Goal: Communication & Community: Answer question/provide support

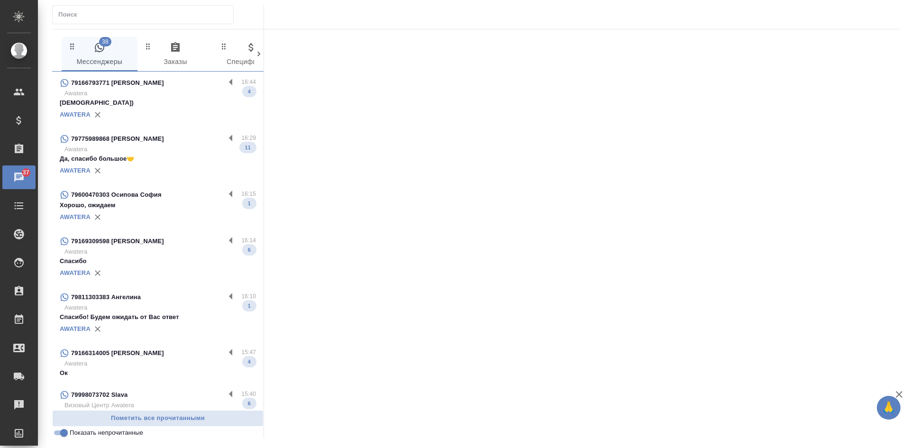
click at [127, 95] on p "Awatera" at bounding box center [160, 93] width 192 height 9
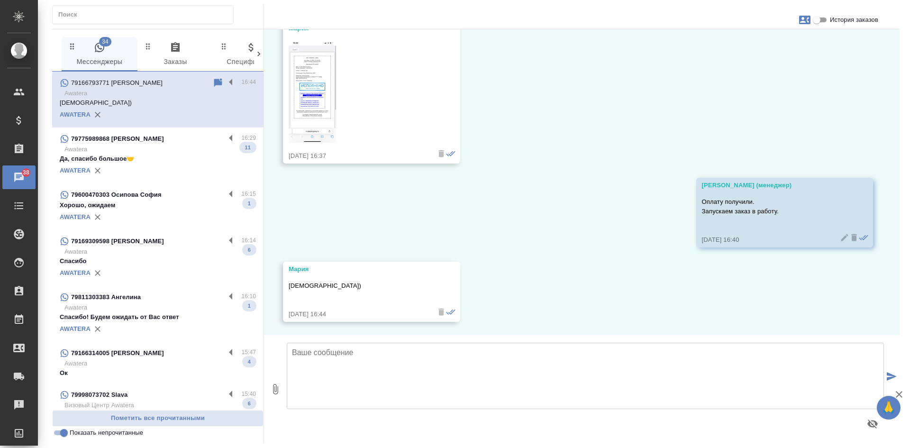
scroll to position [448, 0]
click at [185, 160] on p "Да, спасибо большое🤝" at bounding box center [158, 158] width 196 height 9
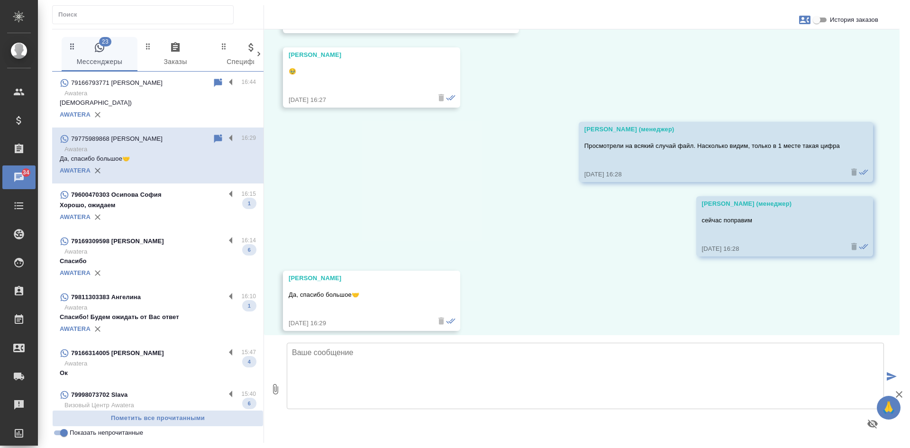
scroll to position [5985, 0]
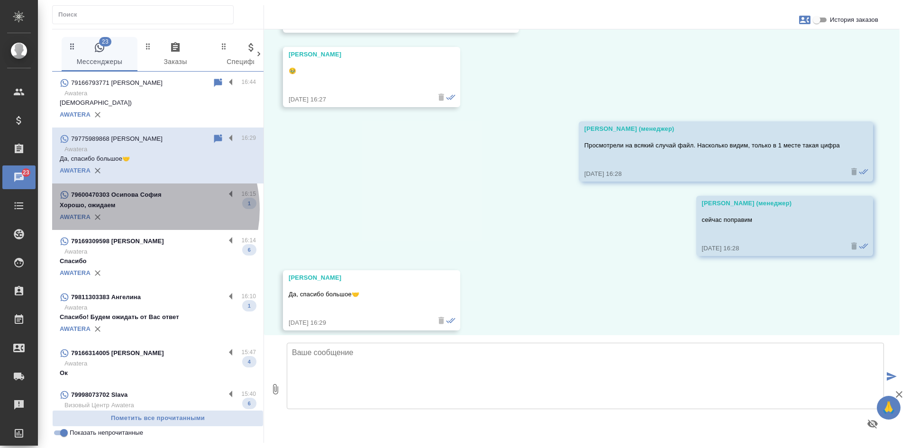
click at [136, 210] on p "Хорошо, ожидаем" at bounding box center [158, 205] width 196 height 9
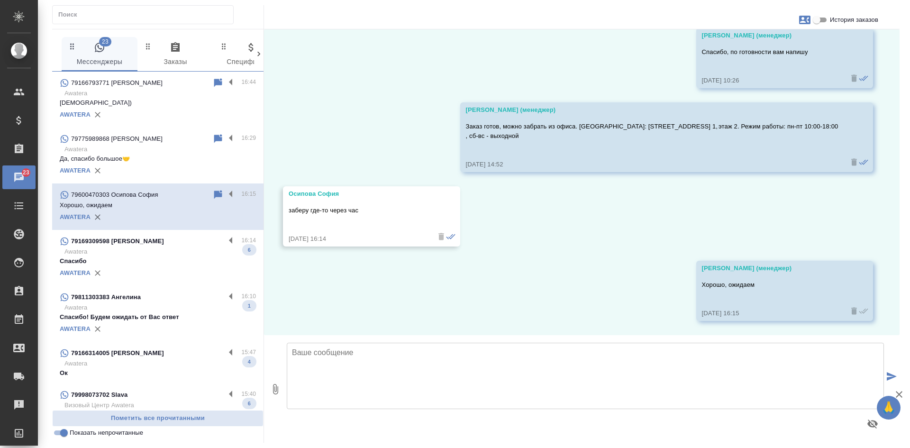
scroll to position [713, 0]
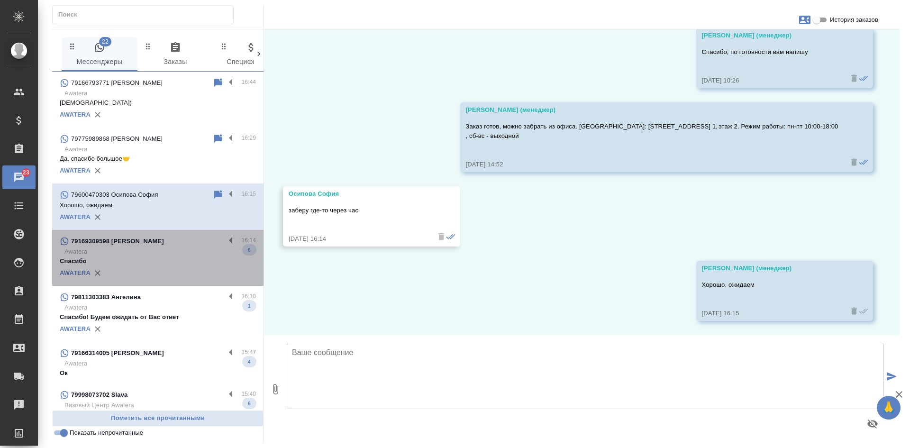
click at [175, 251] on p "Awatera" at bounding box center [160, 251] width 192 height 9
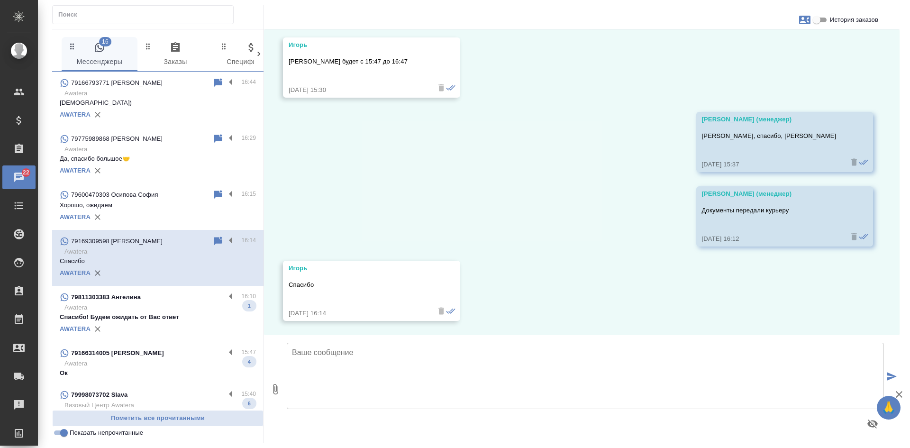
scroll to position [4582, 0]
click at [140, 314] on p "Спасибо! Будем ожидать от Вас ответ" at bounding box center [158, 316] width 196 height 9
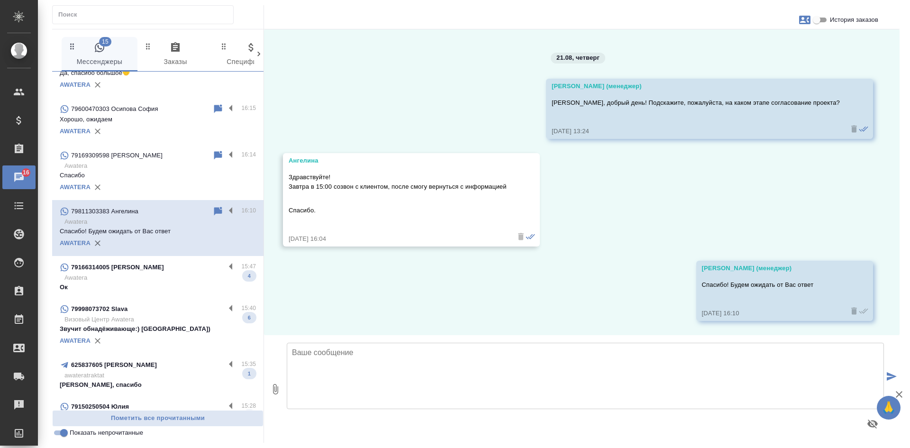
scroll to position [95, 0]
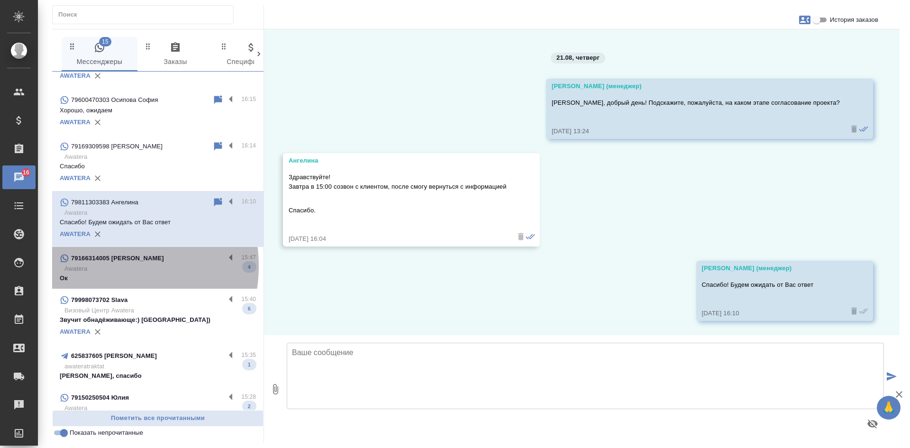
click at [110, 266] on p "Awatera" at bounding box center [160, 268] width 192 height 9
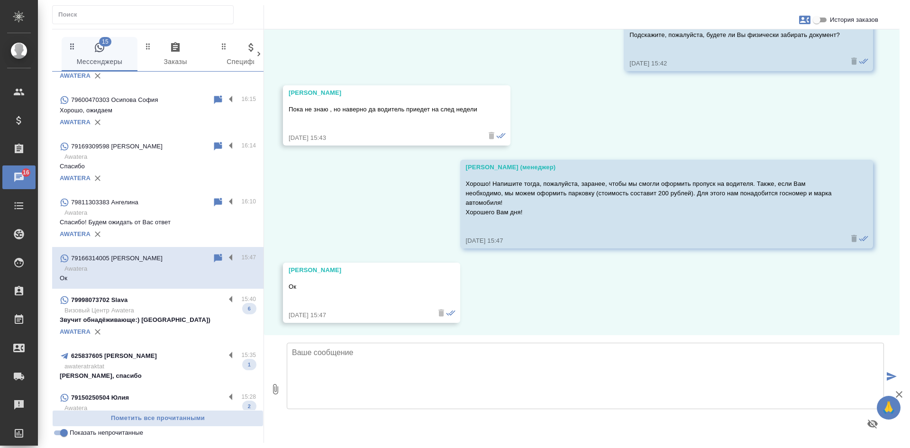
scroll to position [10864, 0]
click at [165, 311] on p "Визовый Центр Awatera" at bounding box center [160, 310] width 192 height 9
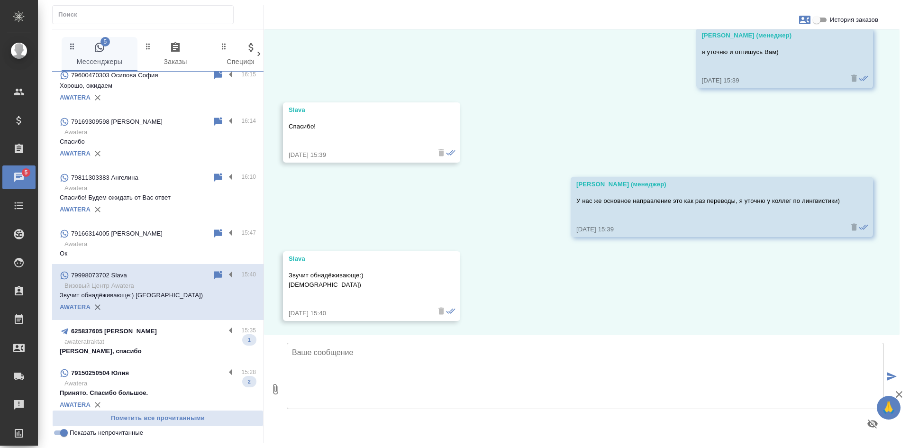
scroll to position [142, 0]
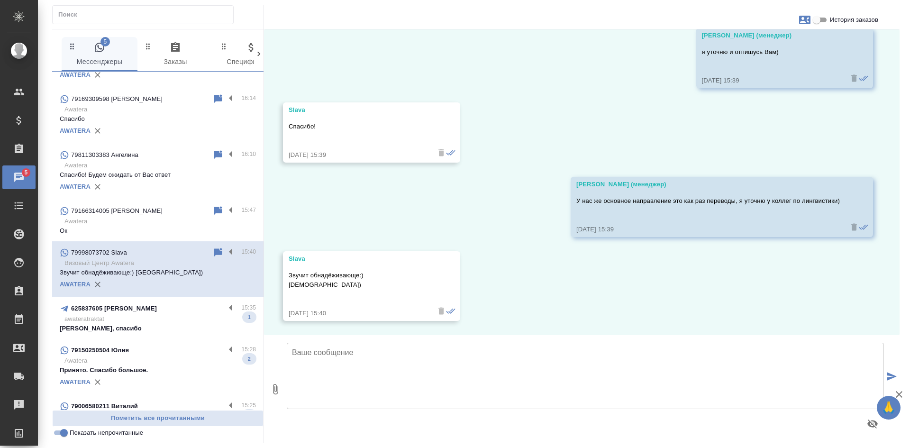
click at [150, 320] on p "awateratraktat" at bounding box center [160, 318] width 192 height 9
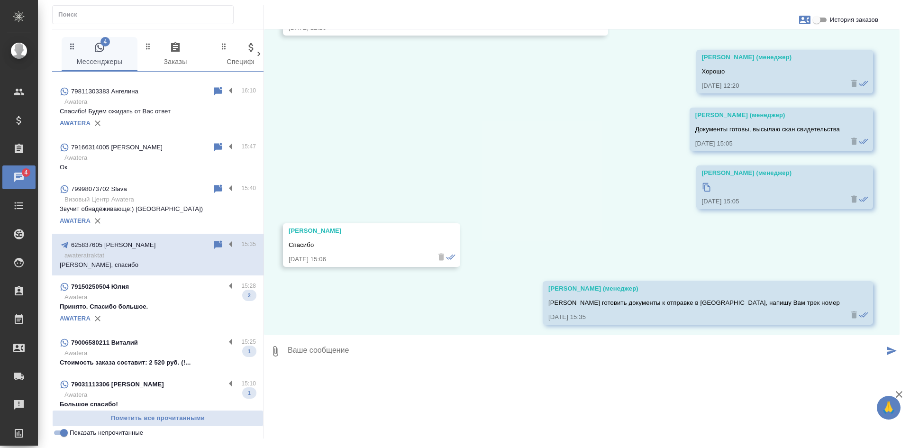
scroll to position [225, 0]
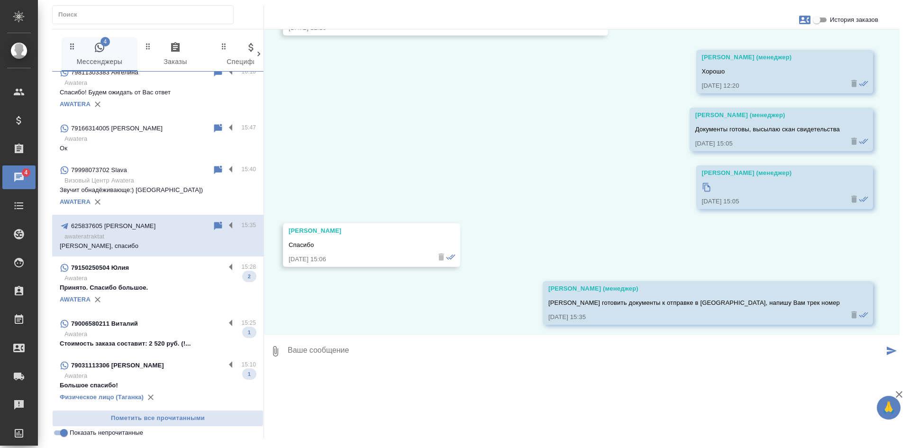
click at [170, 282] on p "Awatera" at bounding box center [160, 278] width 192 height 9
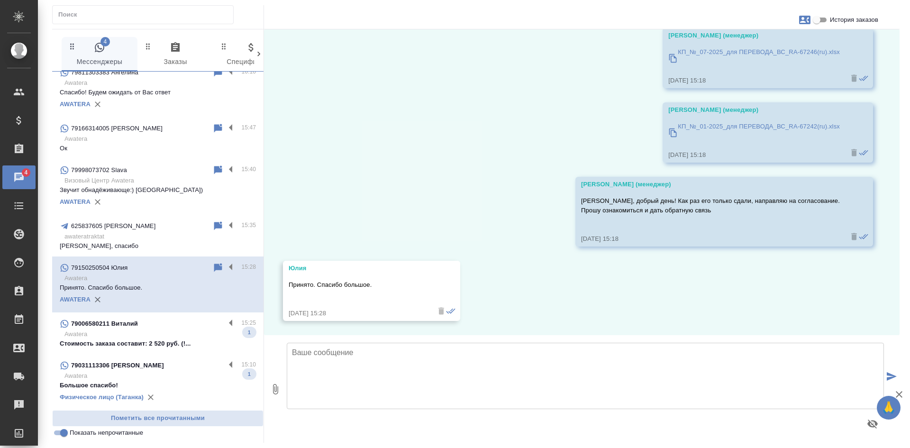
scroll to position [1625, 0]
click at [166, 340] on p "Стоимость заказа составит: 2 520 руб. (!..." at bounding box center [158, 343] width 196 height 9
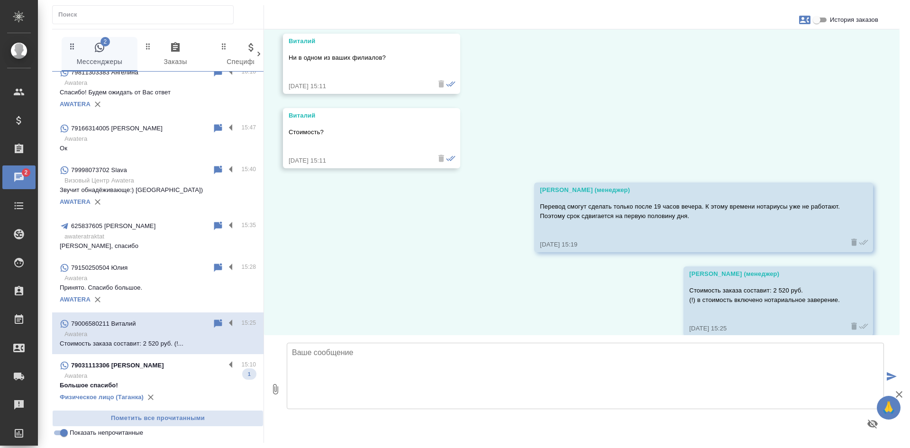
scroll to position [962, 0]
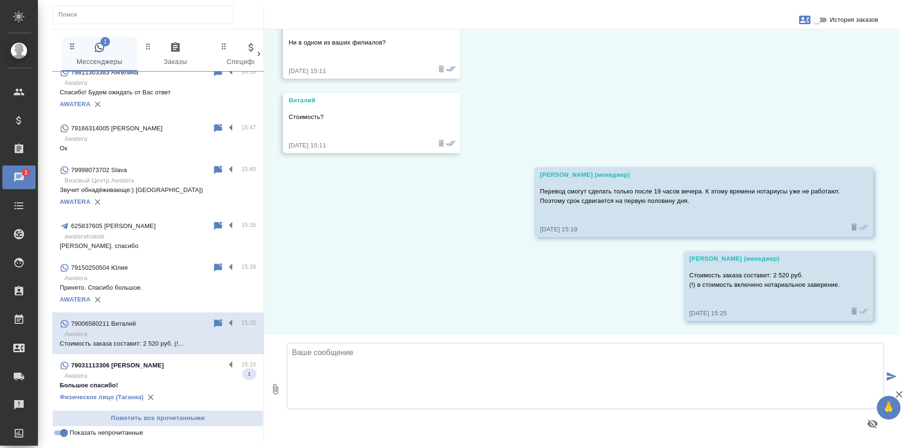
click at [150, 385] on p "Большое спасибо!" at bounding box center [158, 385] width 196 height 9
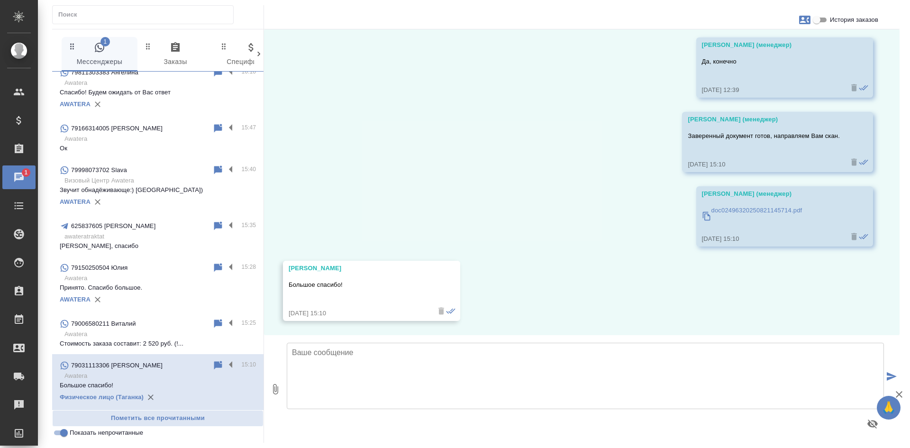
scroll to position [10721, 0]
click at [56, 432] on input "Показать непрочитанные" at bounding box center [64, 432] width 34 height 11
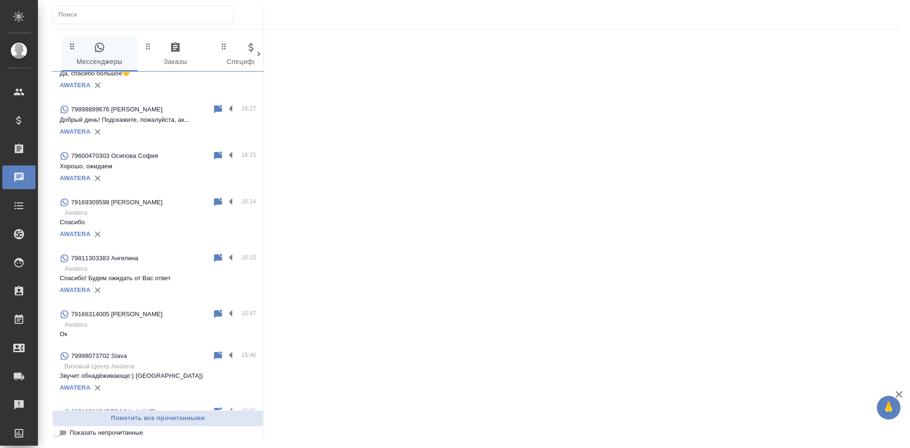
scroll to position [411, 0]
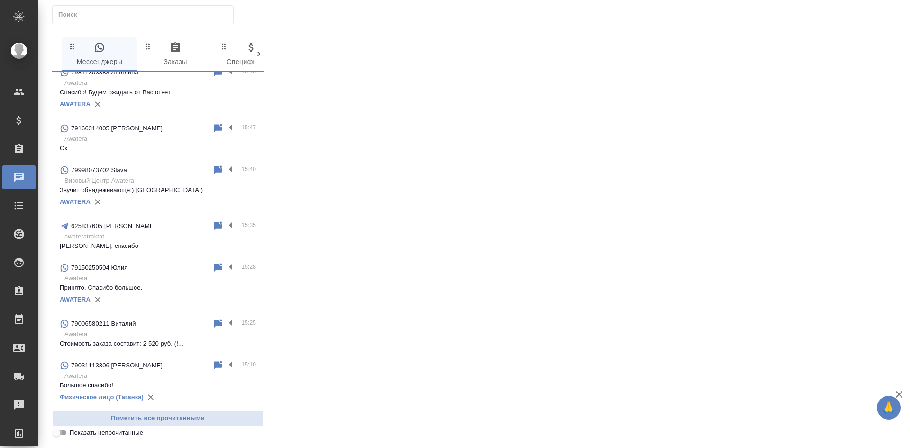
click at [56, 432] on input "Показать непрочитанные" at bounding box center [56, 432] width 34 height 11
checkbox input "true"
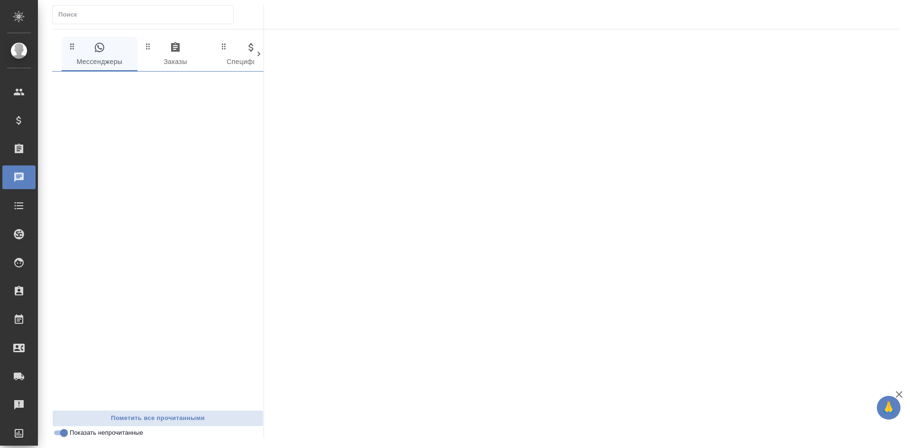
scroll to position [0, 0]
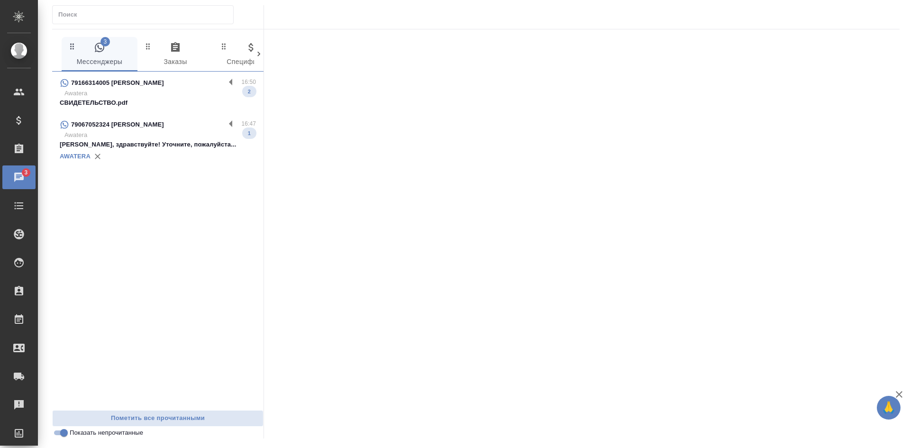
click at [165, 162] on div "AWATERA" at bounding box center [158, 156] width 196 height 14
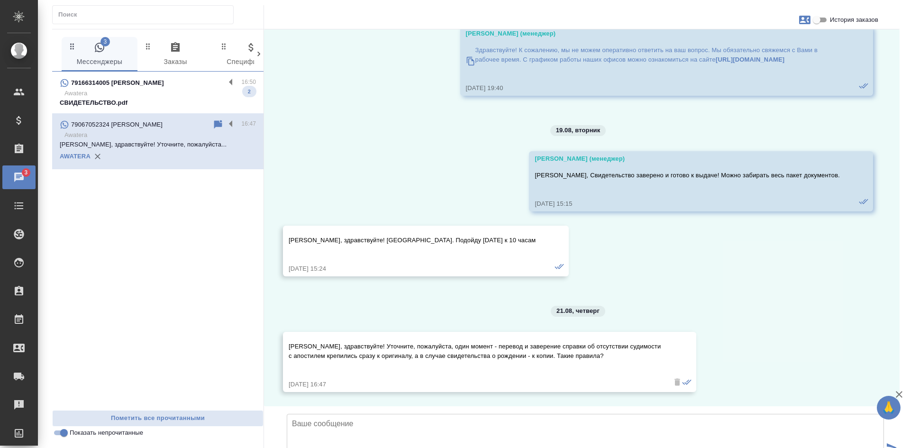
scroll to position [4866, 0]
click at [220, 120] on icon at bounding box center [217, 124] width 11 height 11
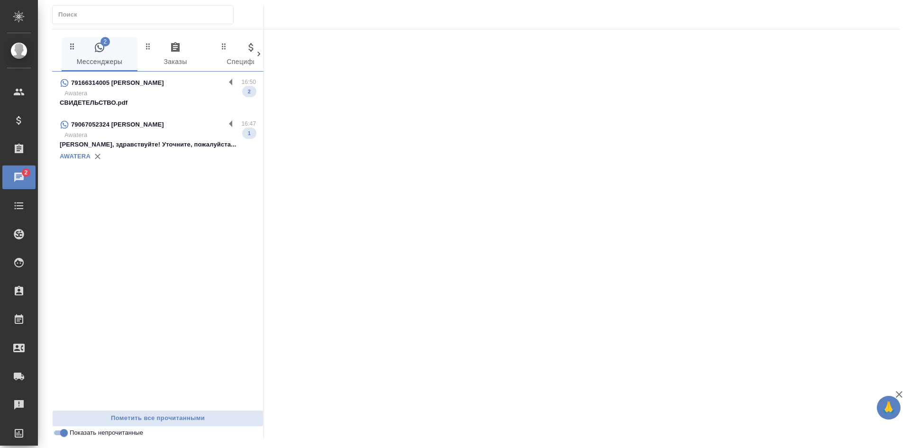
click at [165, 89] on p "Awatera" at bounding box center [160, 93] width 192 height 9
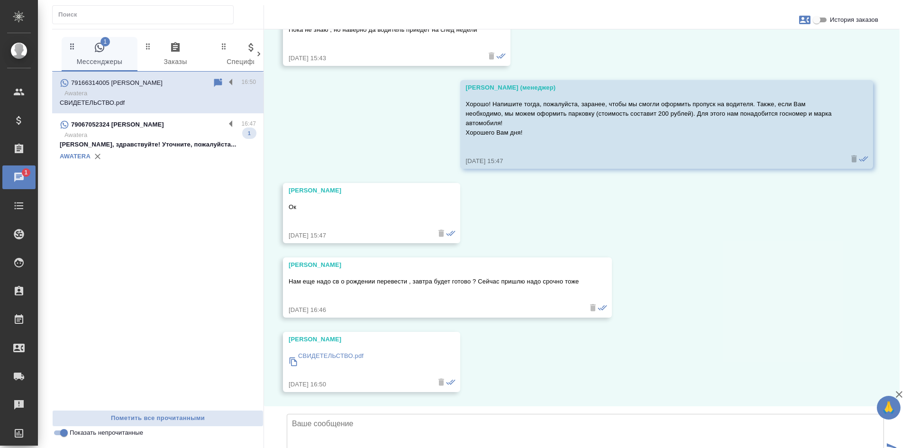
scroll to position [11013, 0]
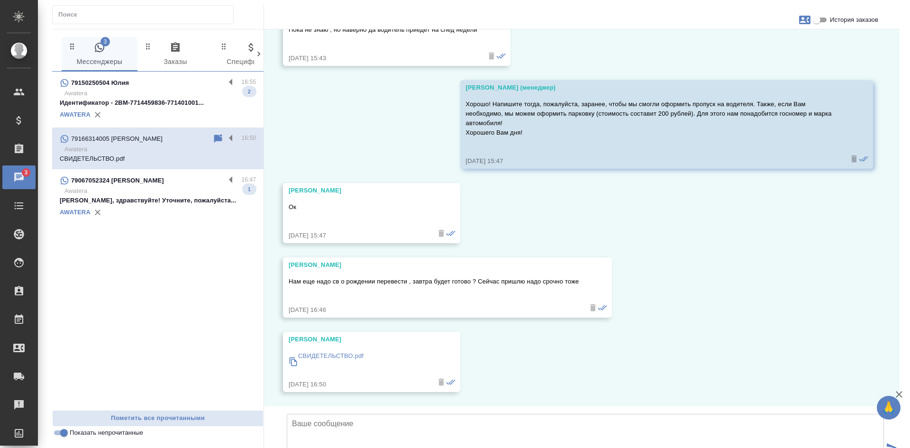
click at [828, 19] on input "История заказов" at bounding box center [817, 19] width 34 height 11
checkbox input "true"
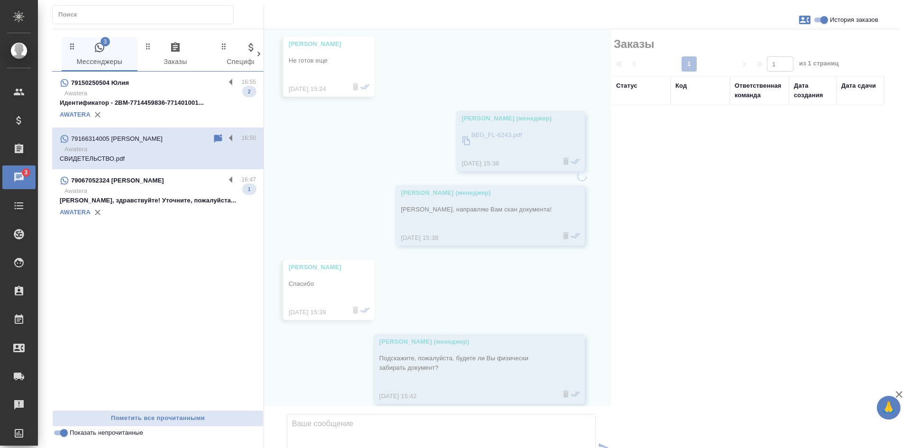
scroll to position [11515, 0]
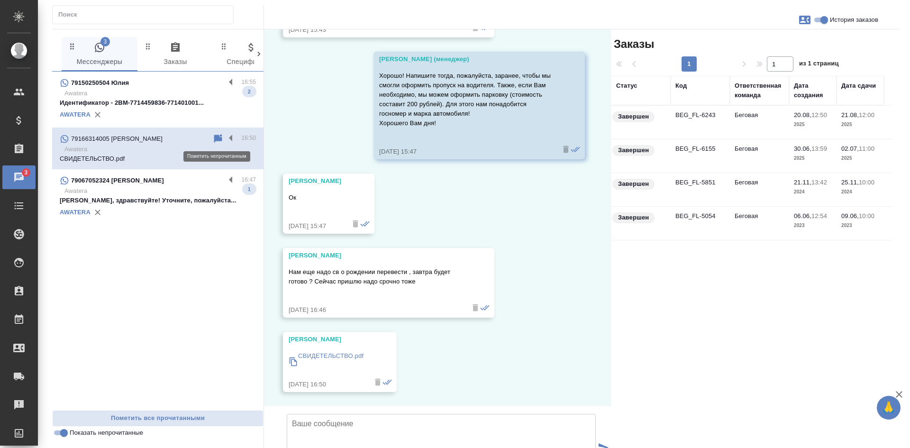
click at [218, 136] on icon at bounding box center [218, 138] width 8 height 9
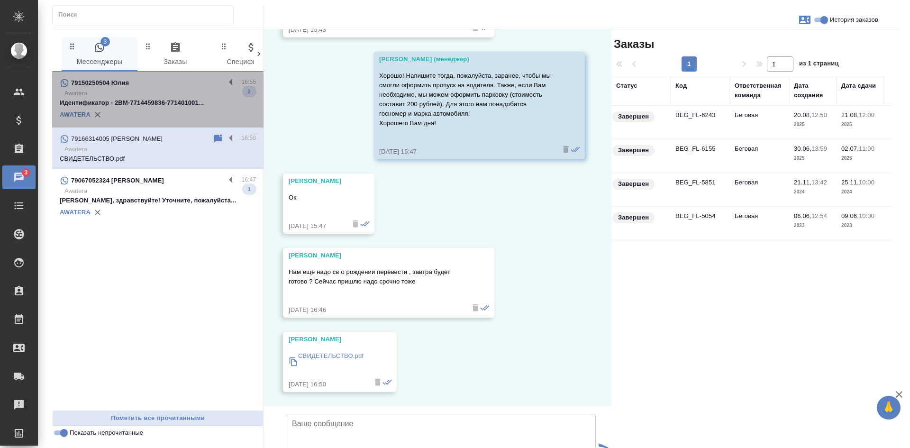
click at [193, 106] on p "Идентификатор - 2BM-7714459836-771401001..." at bounding box center [158, 102] width 196 height 9
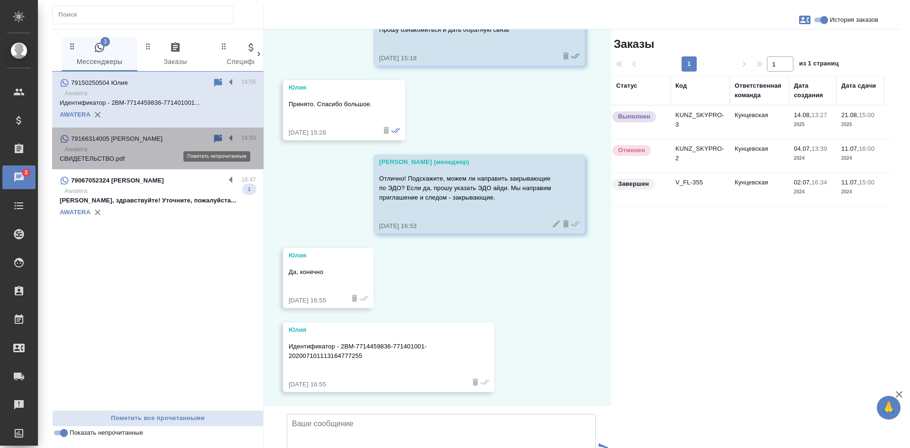
scroll to position [2038, 0]
click at [220, 139] on icon at bounding box center [218, 138] width 8 height 9
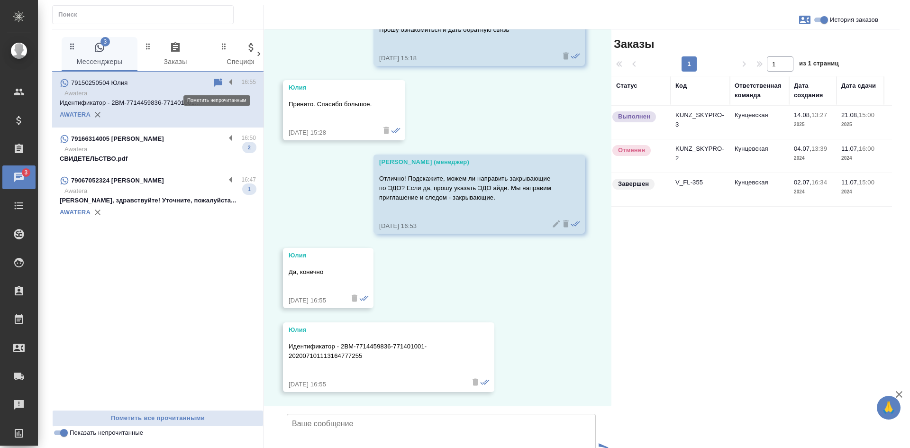
click at [217, 80] on icon at bounding box center [218, 82] width 8 height 9
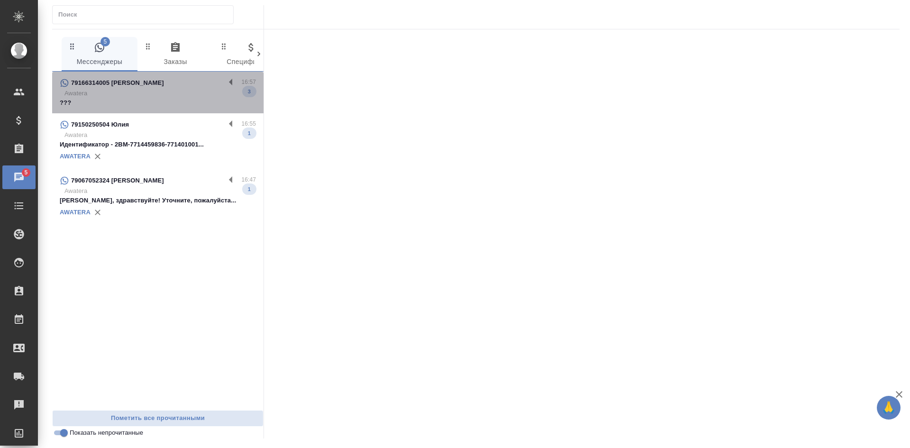
click at [135, 92] on p "Awatera" at bounding box center [160, 93] width 192 height 9
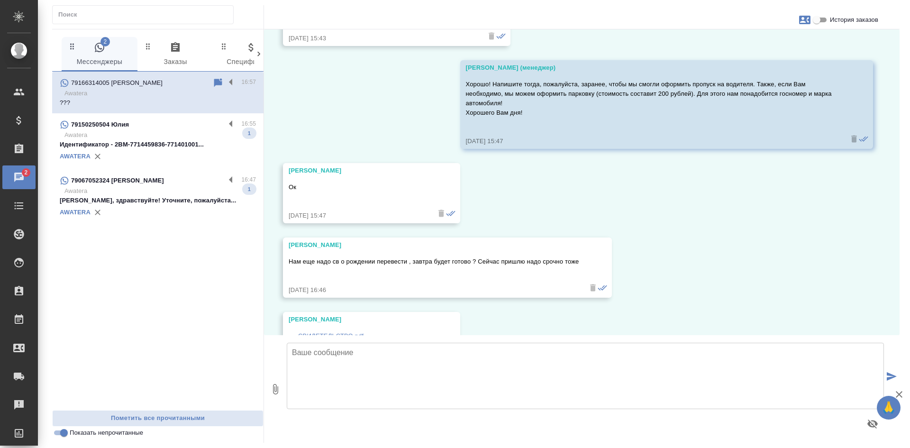
scroll to position [10945, 0]
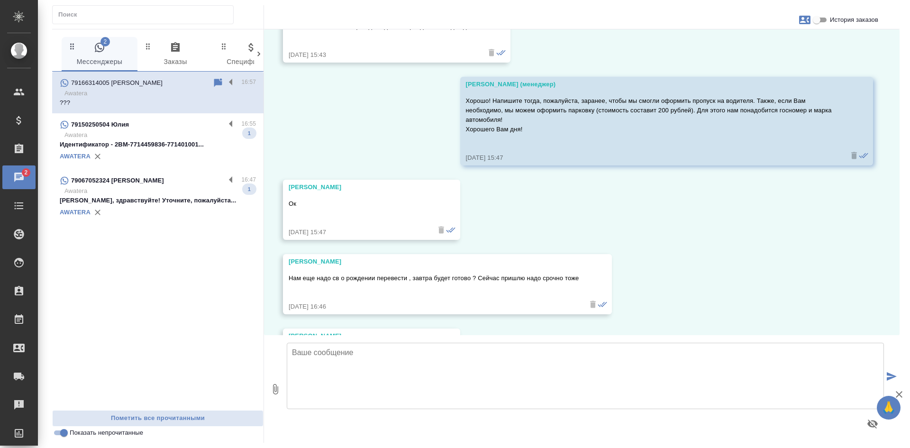
click at [817, 20] on input "История заказов" at bounding box center [817, 19] width 34 height 11
checkbox input "true"
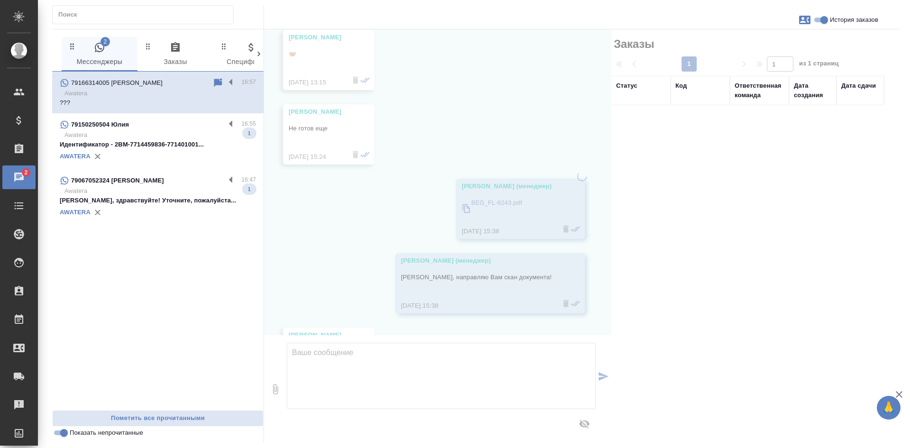
scroll to position [11438, 0]
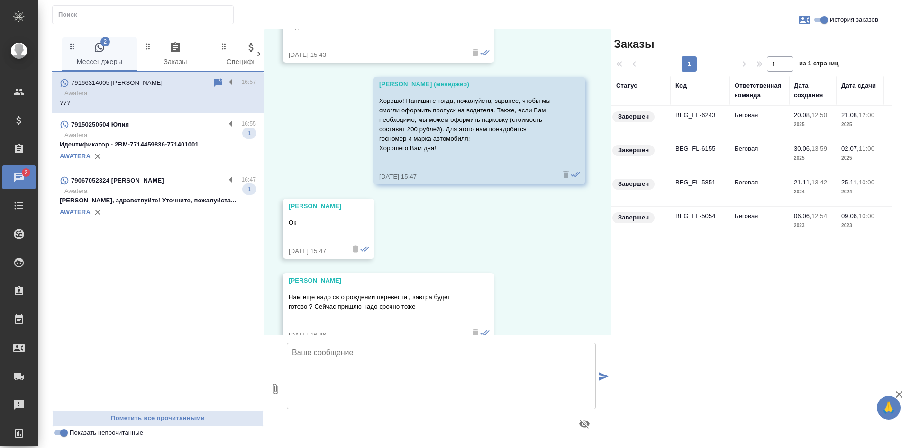
click at [691, 123] on td "BEG_FL-6243" at bounding box center [700, 122] width 59 height 33
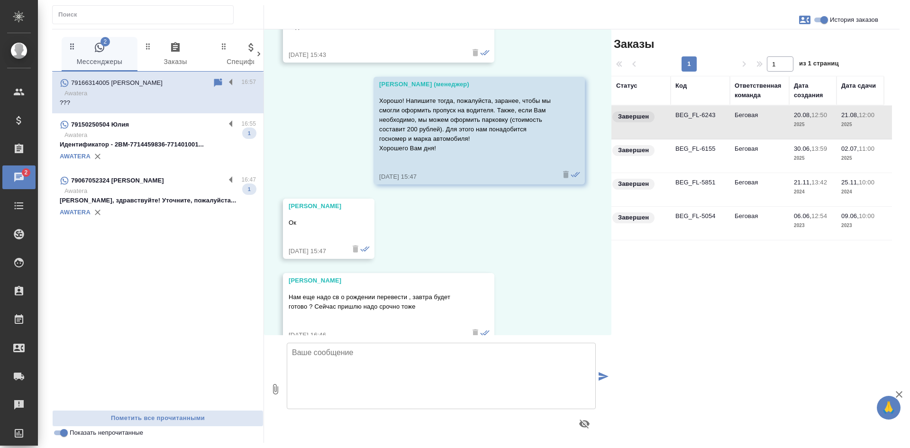
click at [691, 123] on td "BEG_FL-6243" at bounding box center [700, 122] width 59 height 33
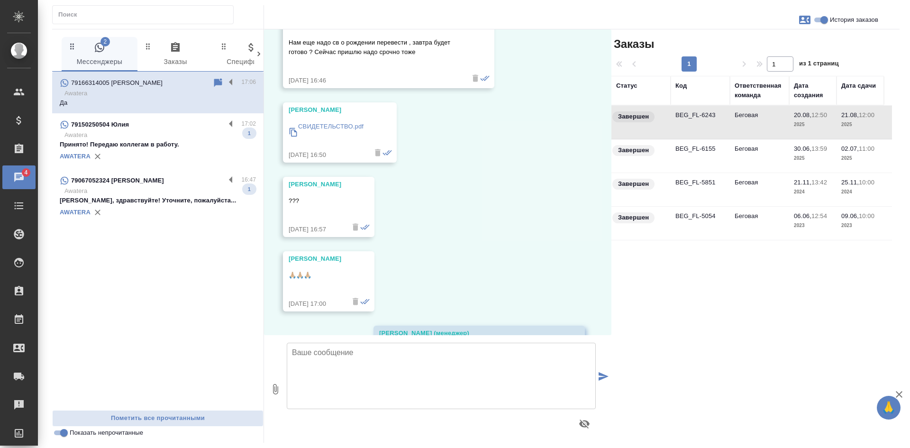
scroll to position [12000, 0]
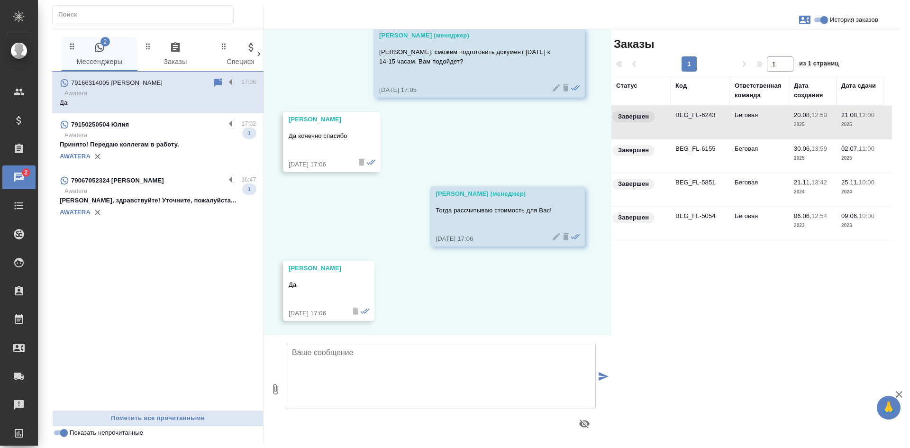
click at [138, 140] on p "Принято! Передаю коллегам в работу." at bounding box center [158, 144] width 196 height 9
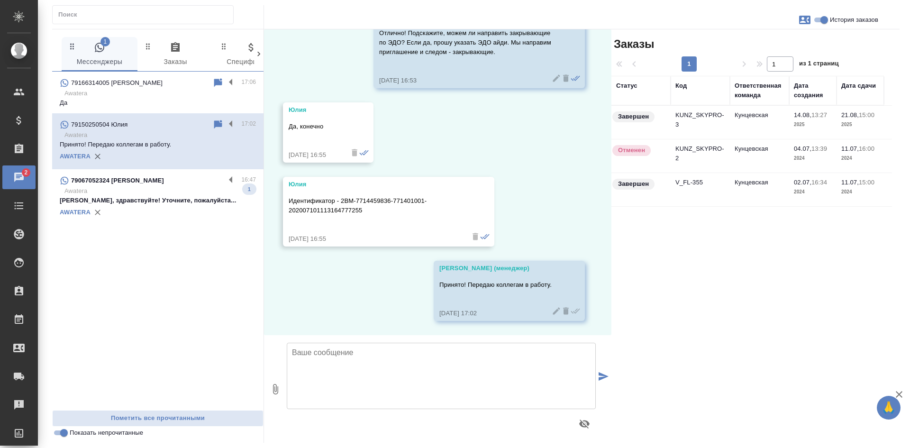
scroll to position [2112, 0]
click at [67, 434] on input "Показать непрочитанные" at bounding box center [64, 432] width 34 height 11
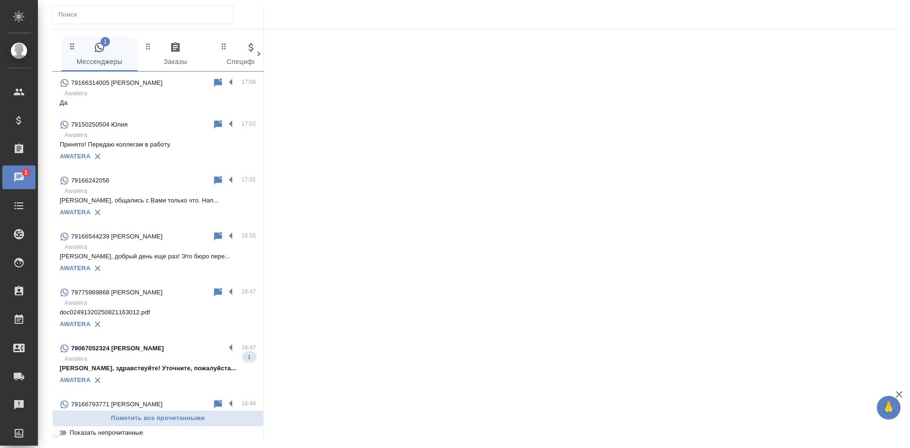
click at [64, 435] on input "Показать непрочитанные" at bounding box center [56, 432] width 34 height 11
checkbox input "true"
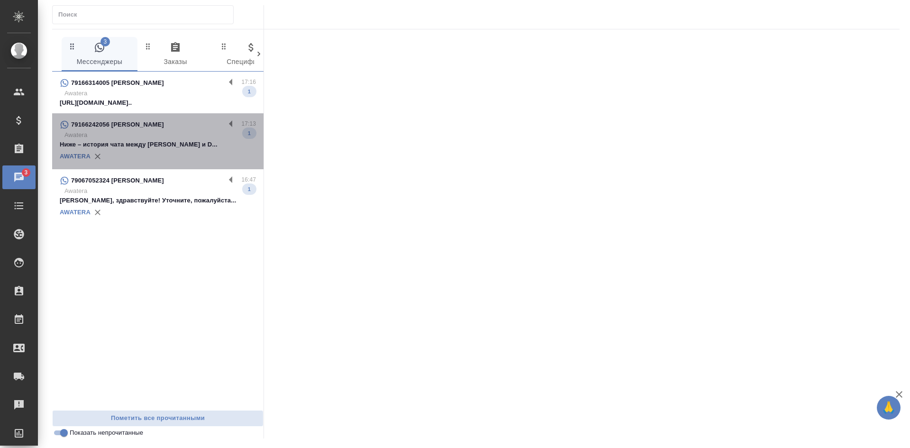
click at [173, 153] on div "AWATERA" at bounding box center [158, 156] width 196 height 14
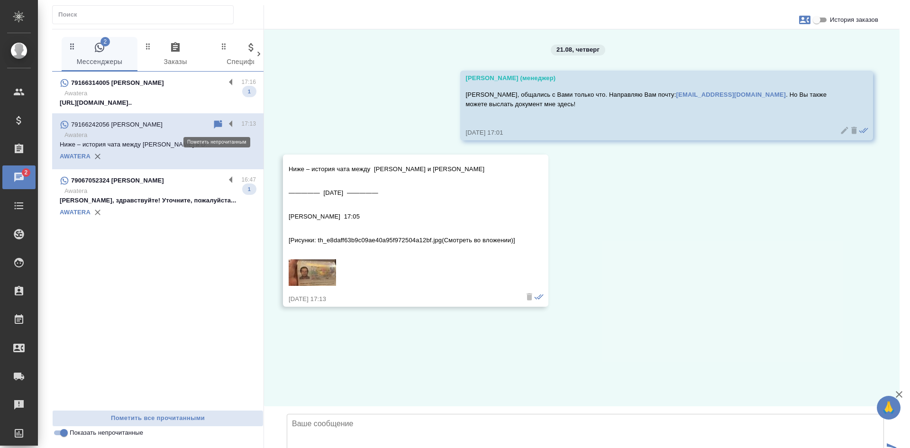
click at [213, 123] on icon at bounding box center [217, 124] width 11 height 11
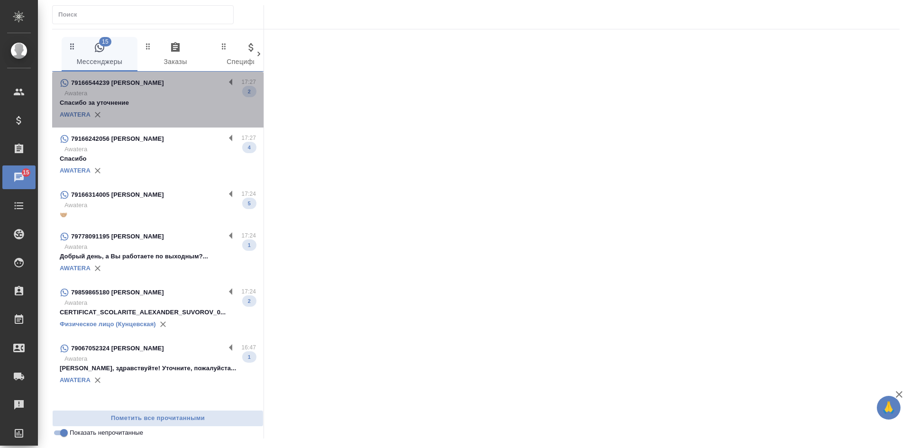
click at [147, 103] on p "Спасибо за уточнение" at bounding box center [158, 102] width 196 height 9
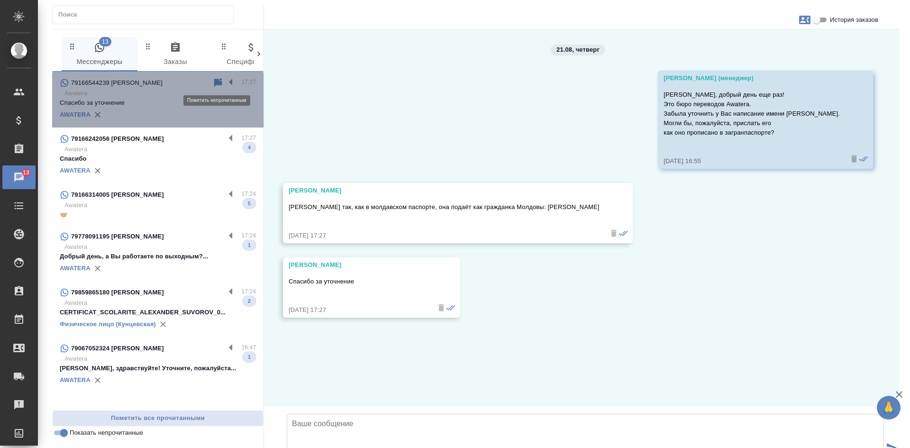
click at [218, 82] on icon at bounding box center [218, 82] width 8 height 9
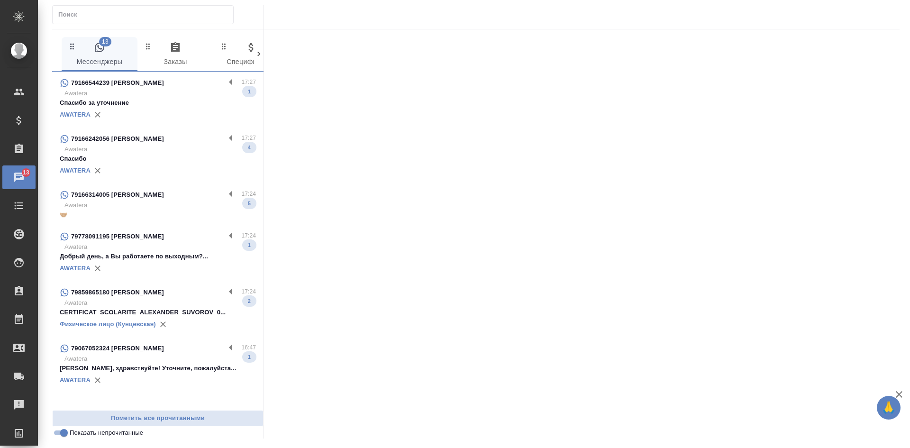
click at [174, 135] on div "79166242056 Дмитрий" at bounding box center [142, 138] width 165 height 11
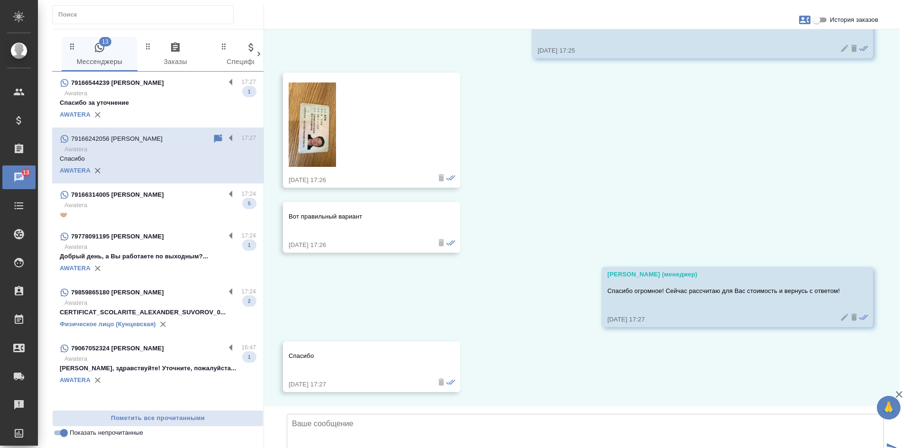
scroll to position [394, 0]
click at [123, 206] on p "Awatera" at bounding box center [160, 205] width 192 height 9
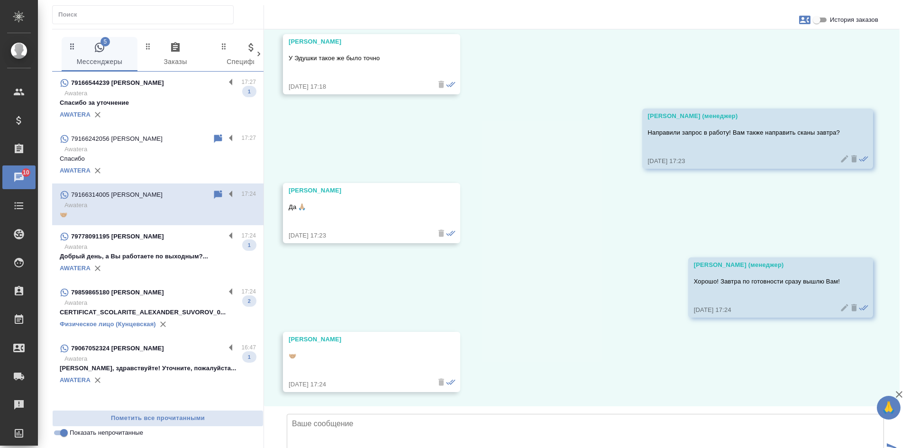
scroll to position [12204, 0]
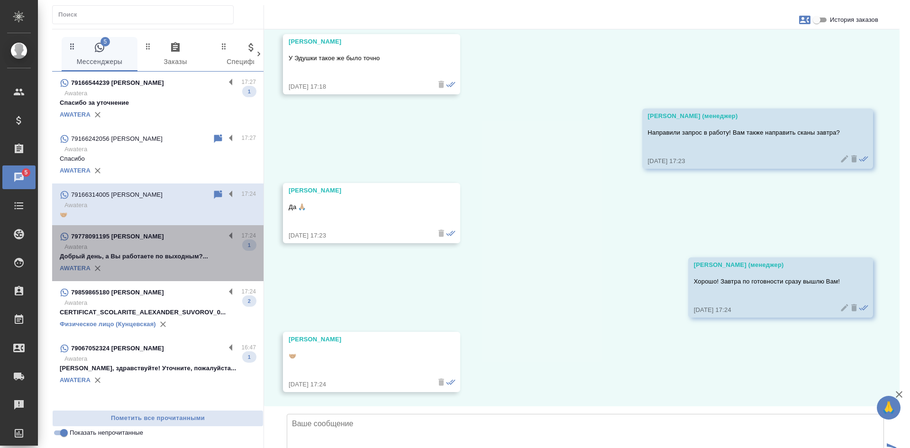
click at [165, 228] on div "79778091195 Наталья 17:24 Awatera Добрый день, а Вы работаете по выходным?... 1…" at bounding box center [157, 253] width 211 height 56
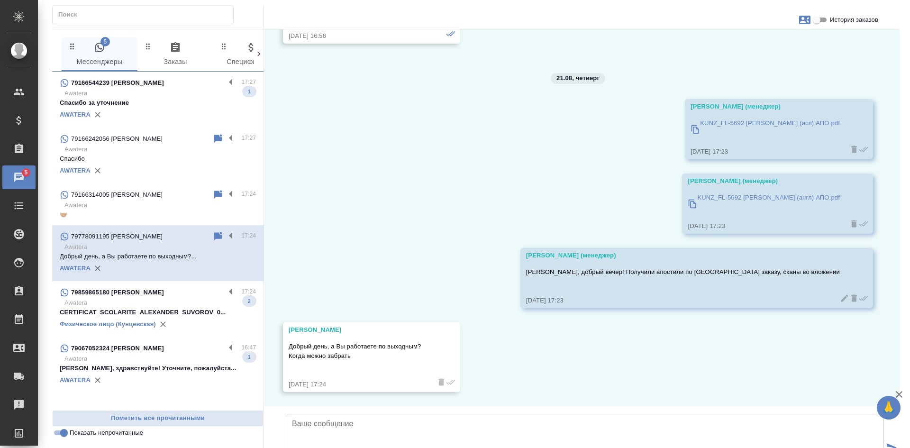
scroll to position [2806, 0]
click at [220, 235] on icon at bounding box center [218, 236] width 8 height 9
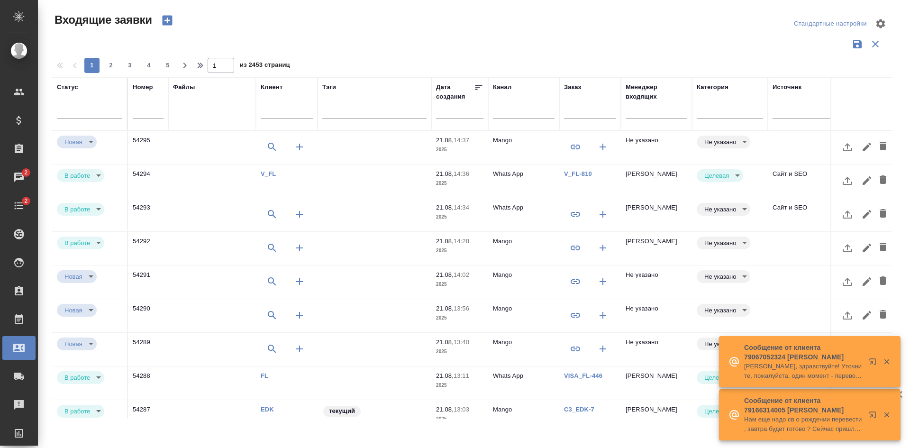
select select "RU"
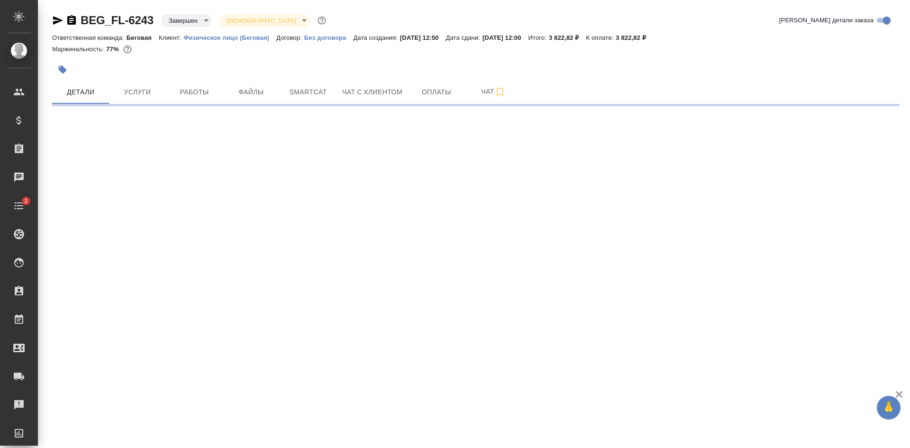
click at [50, 21] on div "BEG_FL-6243 Завершен closed Святая троица holyTrinity Кратко детали заказа Отве…" at bounding box center [476, 55] width 858 height 111
click at [53, 20] on icon "button" at bounding box center [57, 20] width 11 height 11
select select "RU"
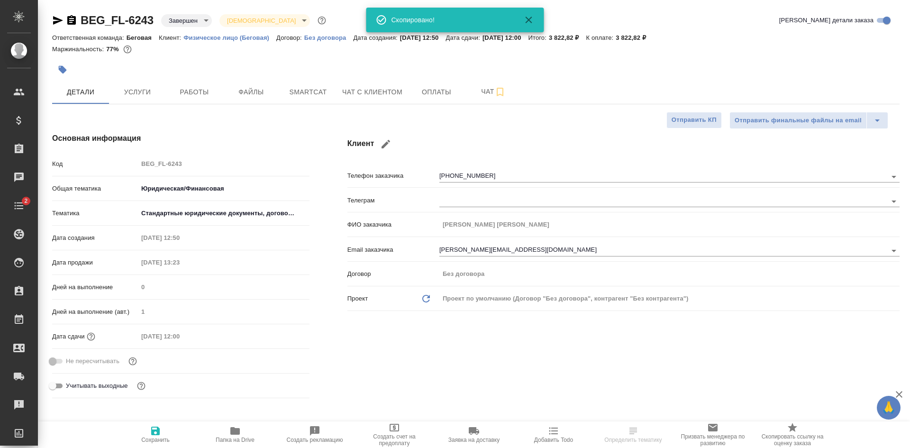
type textarea "x"
click at [53, 20] on icon "button" at bounding box center [57, 20] width 11 height 11
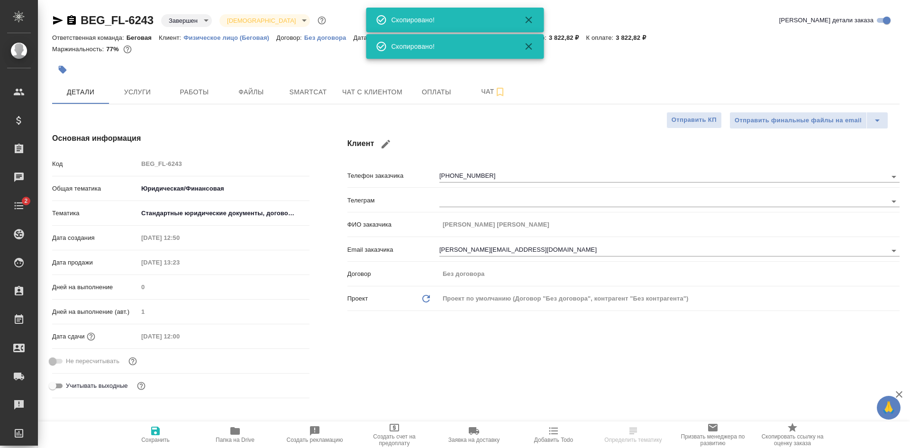
type textarea "x"
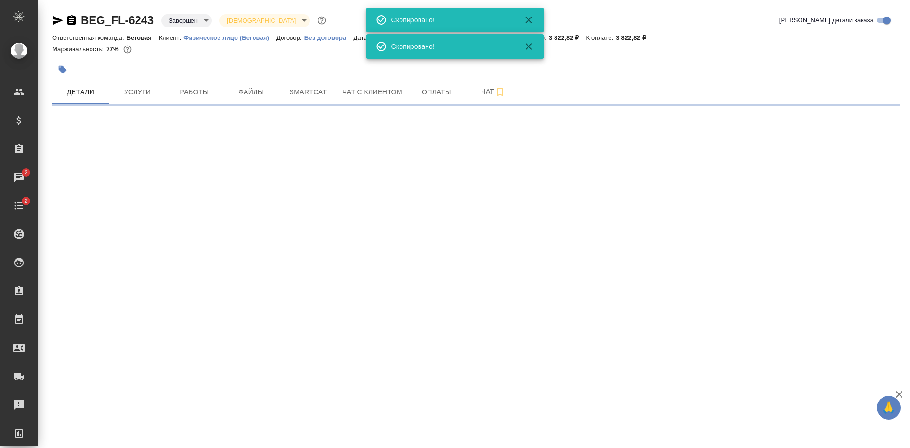
select select "RU"
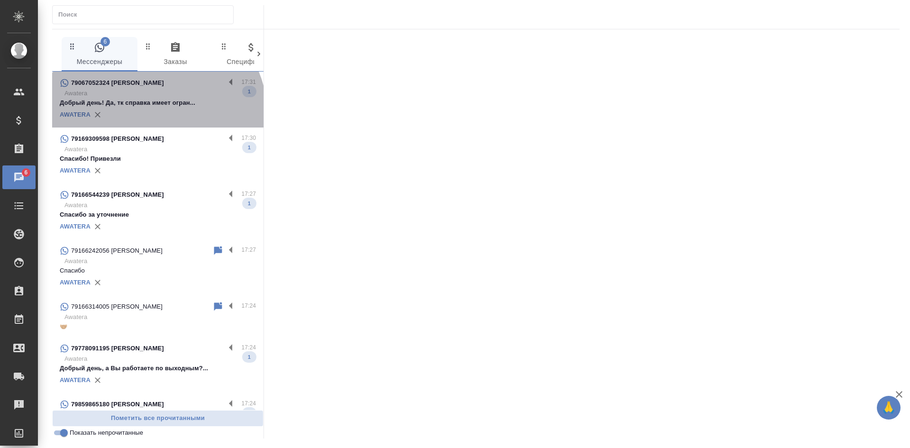
click at [155, 115] on div "AWATERA" at bounding box center [158, 115] width 196 height 14
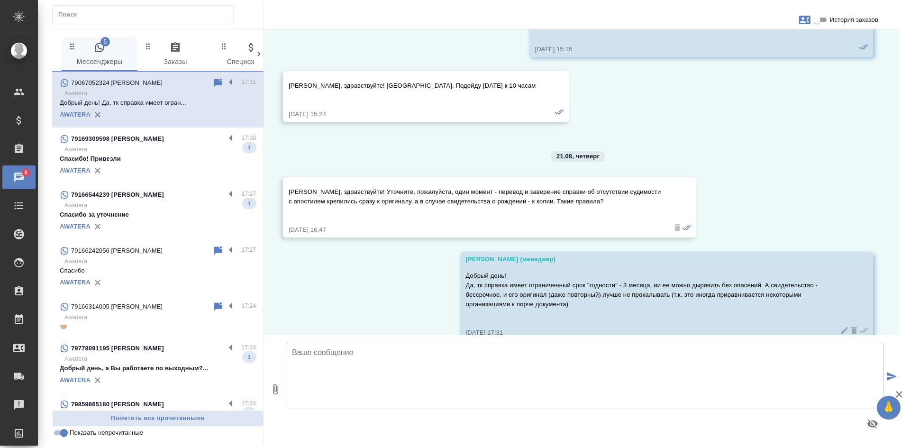
scroll to position [4969, 0]
click at [130, 155] on p "Спасибо! Привезли" at bounding box center [158, 158] width 196 height 9
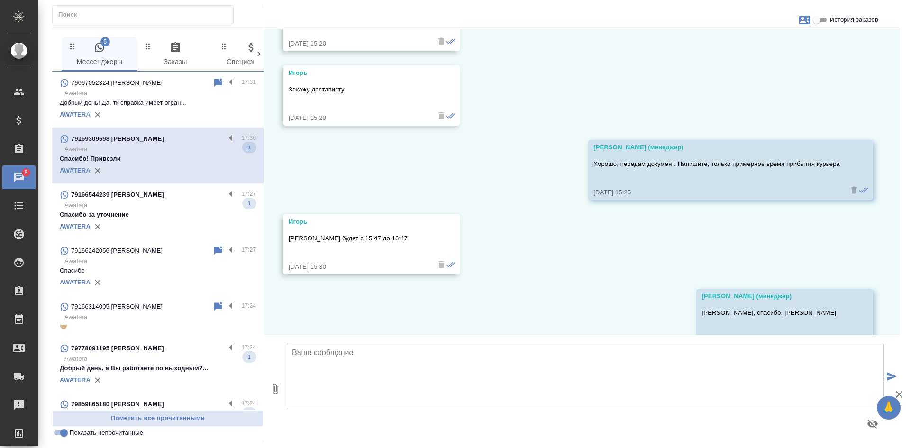
scroll to position [4657, 0]
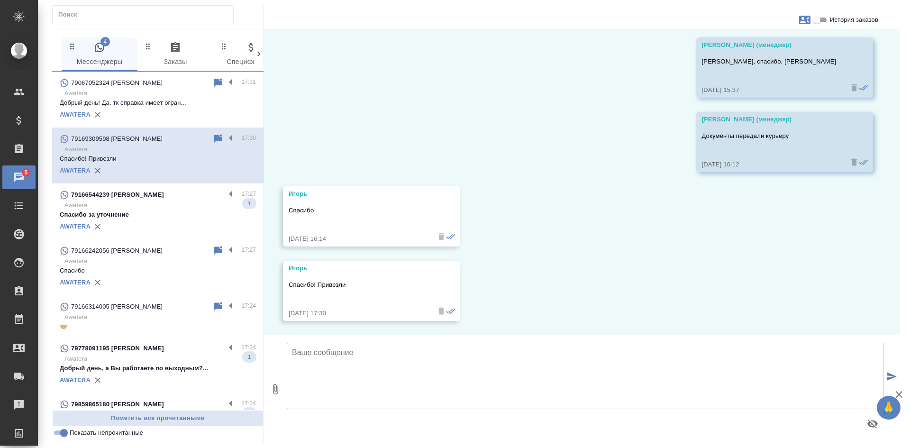
click at [61, 436] on input "Показать непрочитанные" at bounding box center [64, 432] width 34 height 11
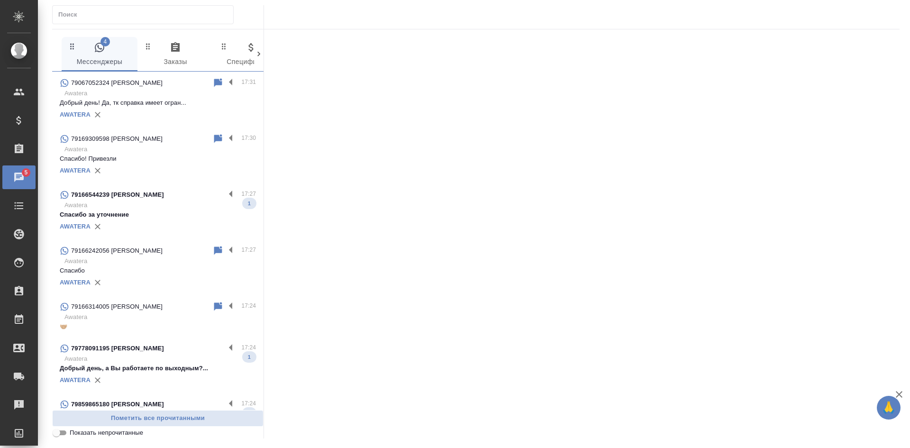
click at [59, 432] on input "Показать непрочитанные" at bounding box center [56, 432] width 34 height 11
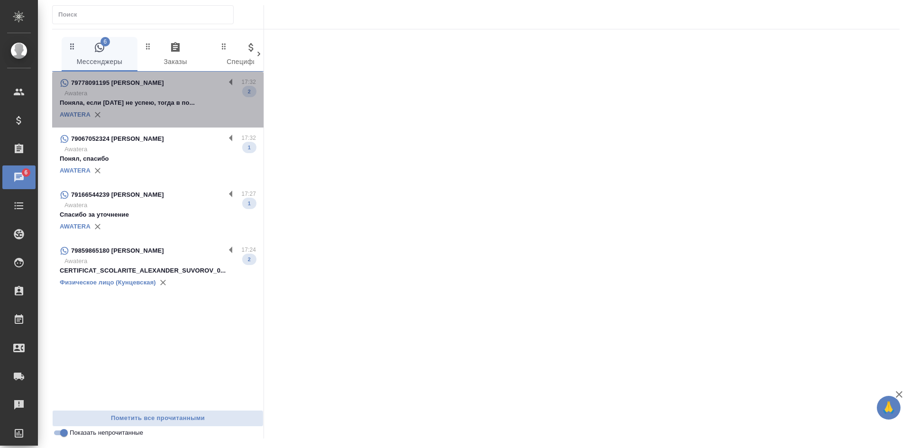
click at [186, 98] on p "Awatera" at bounding box center [160, 93] width 192 height 9
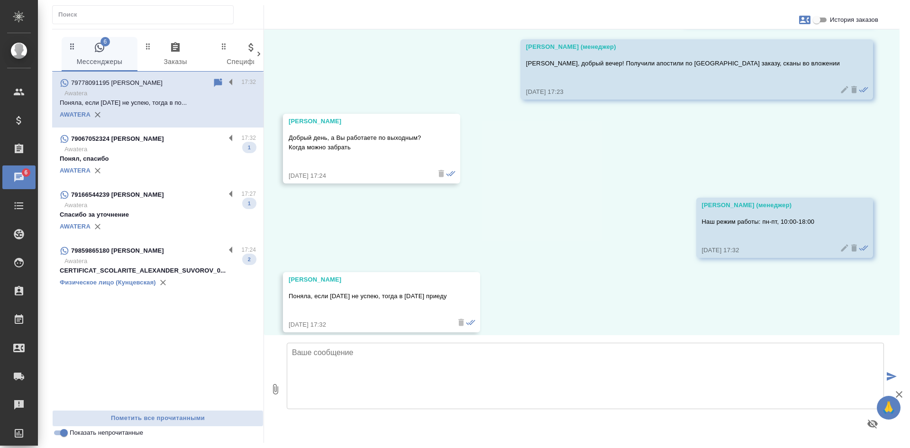
scroll to position [2955, 0]
click at [179, 157] on p "Понял, спасибо" at bounding box center [158, 158] width 196 height 9
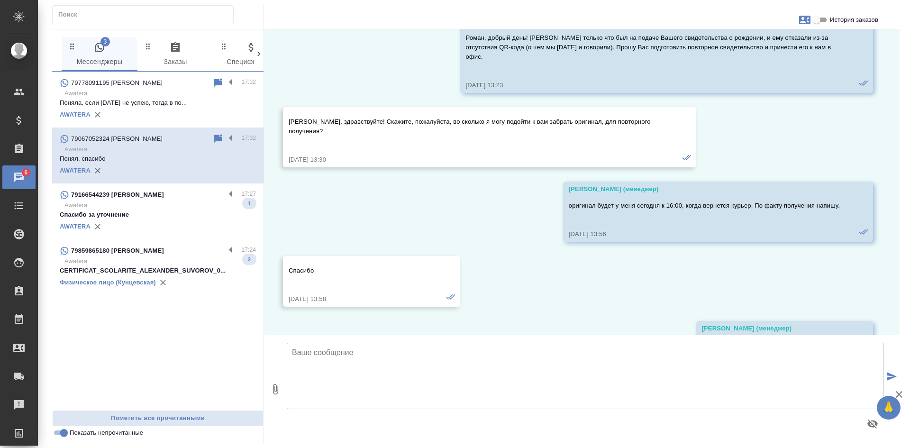
scroll to position [5033, 0]
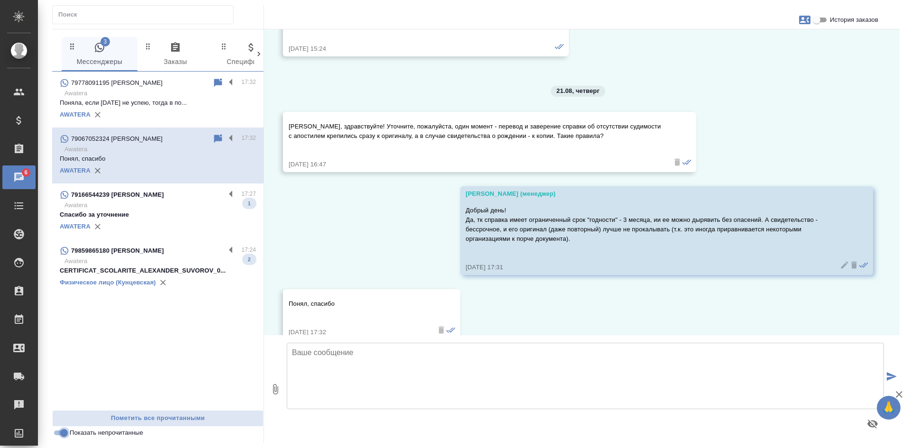
click at [62, 432] on input "Показать непрочитанные" at bounding box center [64, 432] width 34 height 11
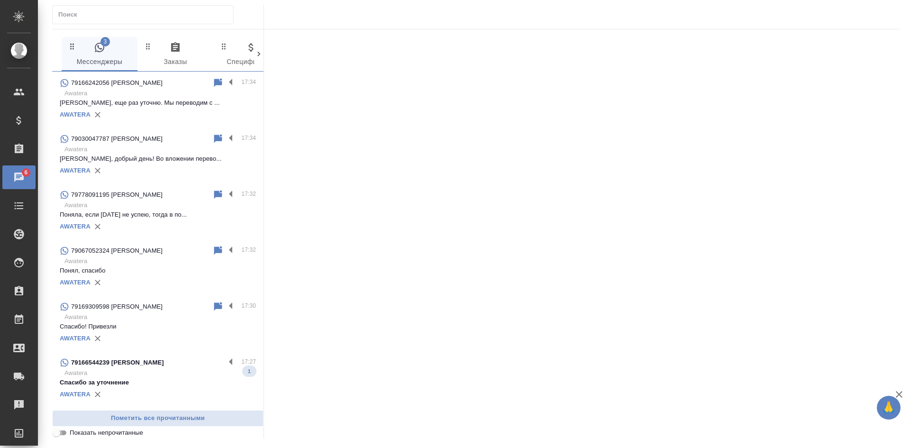
click at [62, 432] on input "Показать непрочитанные" at bounding box center [56, 432] width 34 height 11
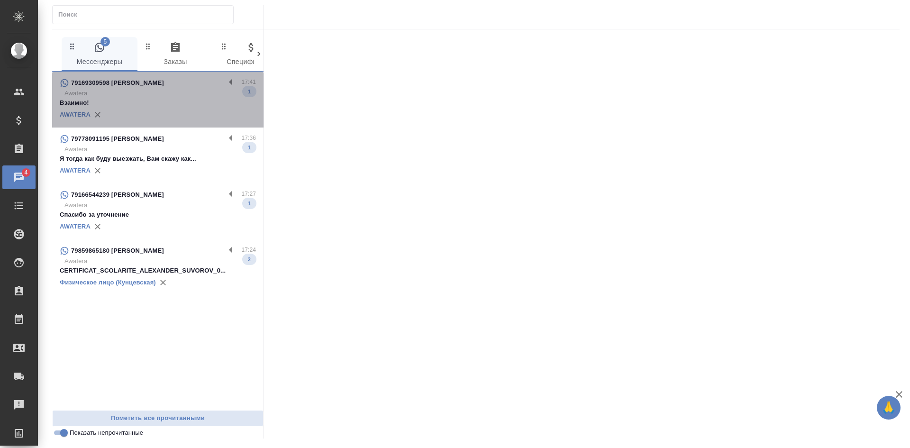
click at [155, 100] on p "Взаимно!" at bounding box center [158, 102] width 196 height 9
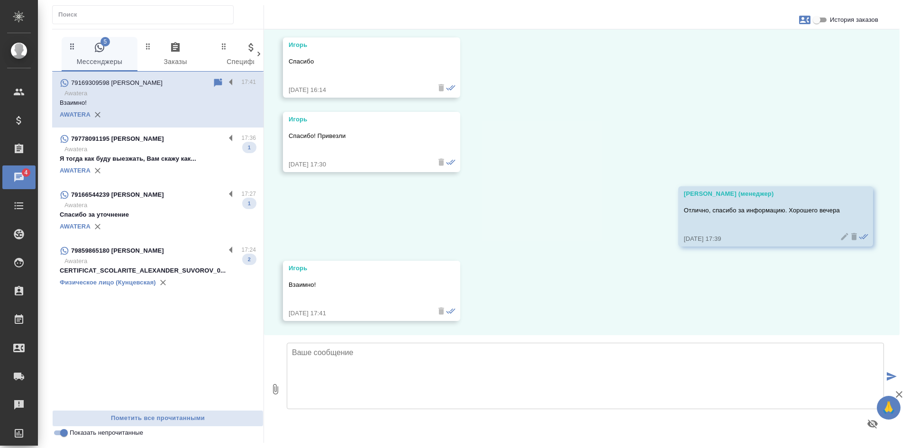
scroll to position [4805, 0]
click at [154, 146] on p "Awatera" at bounding box center [160, 149] width 192 height 9
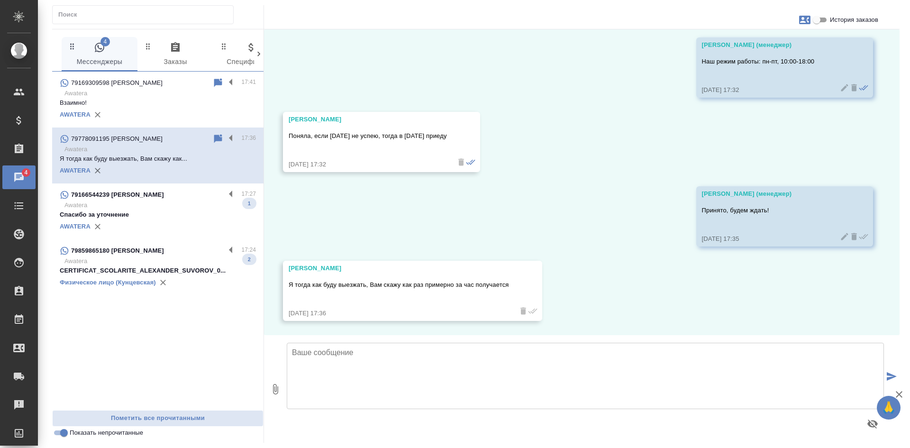
scroll to position [3104, 0]
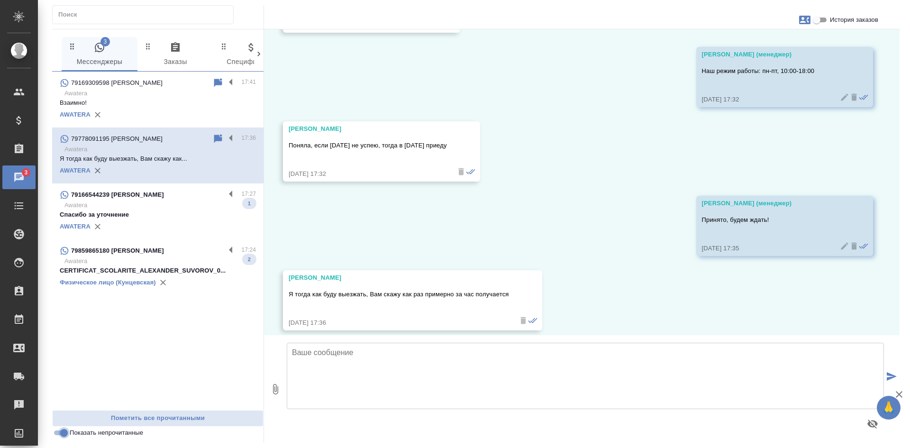
click at [64, 436] on input "Показать непрочитанные" at bounding box center [64, 432] width 34 height 11
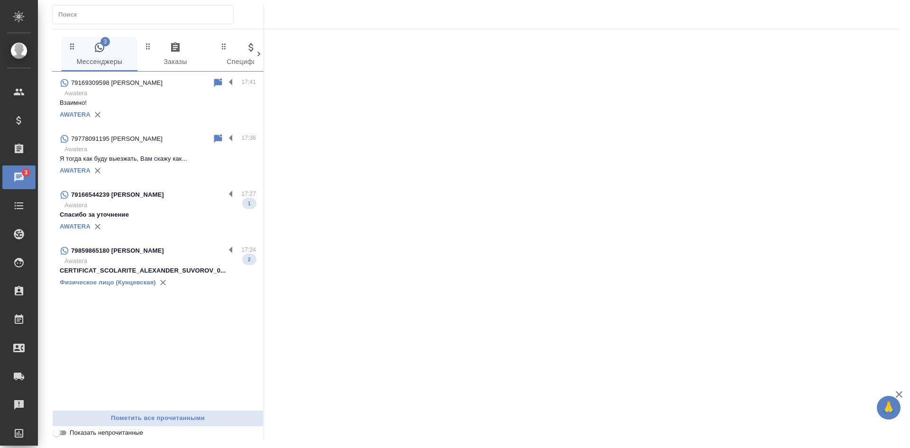
click at [64, 436] on input "Показать непрочитанные" at bounding box center [56, 432] width 34 height 11
checkbox input "true"
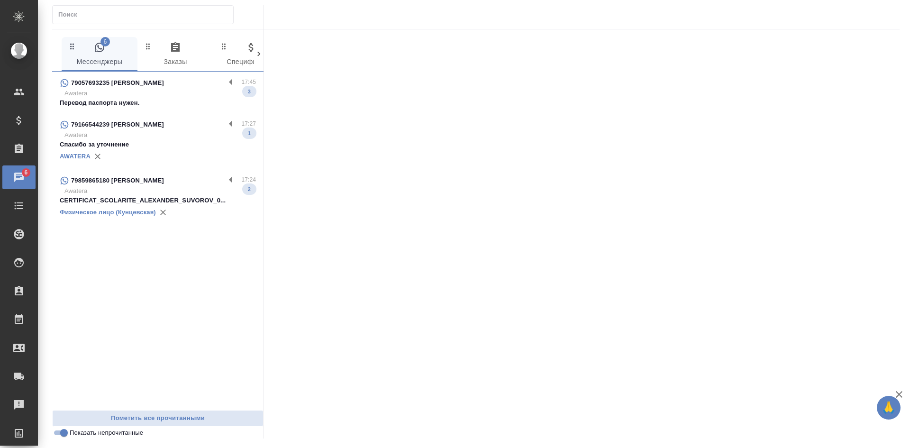
click at [147, 95] on p "Awatera" at bounding box center [160, 93] width 192 height 9
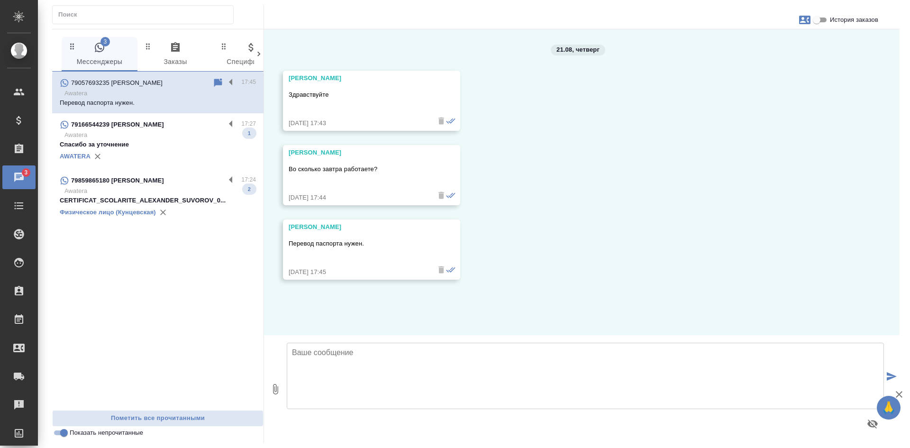
click at [316, 359] on textarea at bounding box center [585, 376] width 597 height 66
click at [320, 383] on textarea "Добрый день!" at bounding box center [585, 376] width 597 height 66
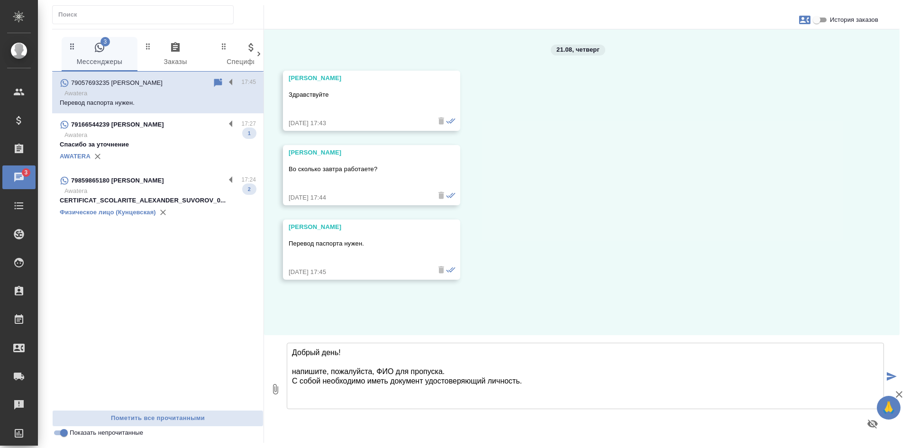
click at [294, 374] on textarea "Добрый день! напишите, пожалуйста, ФИО для пропуска. С собой необходимо иметь д…" at bounding box center [585, 376] width 597 height 66
click at [444, 372] on textarea "Добрый день! Напишите, пожалуйста, ФИО для пропуска. С собой необходимо иметь д…" at bounding box center [585, 376] width 597 height 66
type textarea "Добрый день! Напишите, пожалуйста, ФИО для пропуска и примерное время, когда со…"
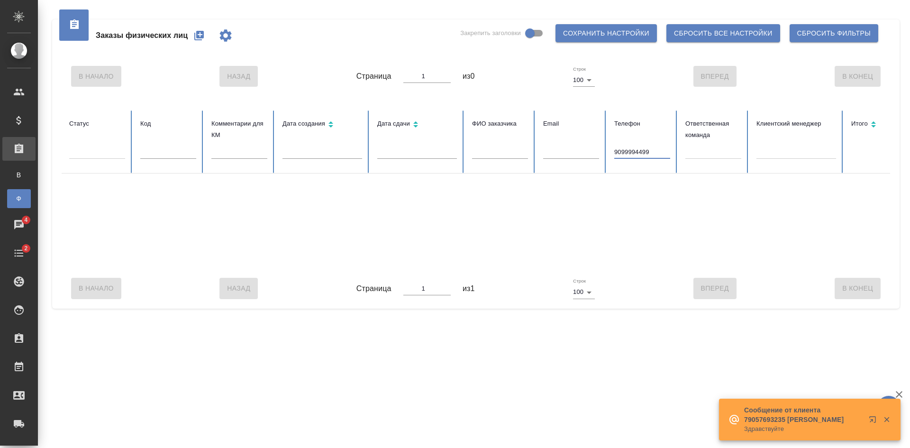
click at [538, 150] on tr "Статус Код Комментарии для КМ Дата создания Дата сдачи ФИО заказчика Email Теле…" at bounding box center [595, 141] width 1067 height 63
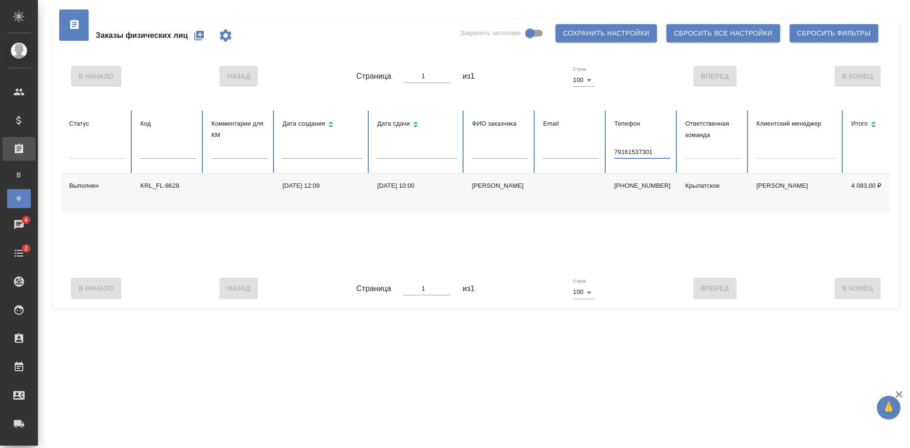
type input "79161537301"
click at [549, 190] on td at bounding box center [571, 193] width 71 height 39
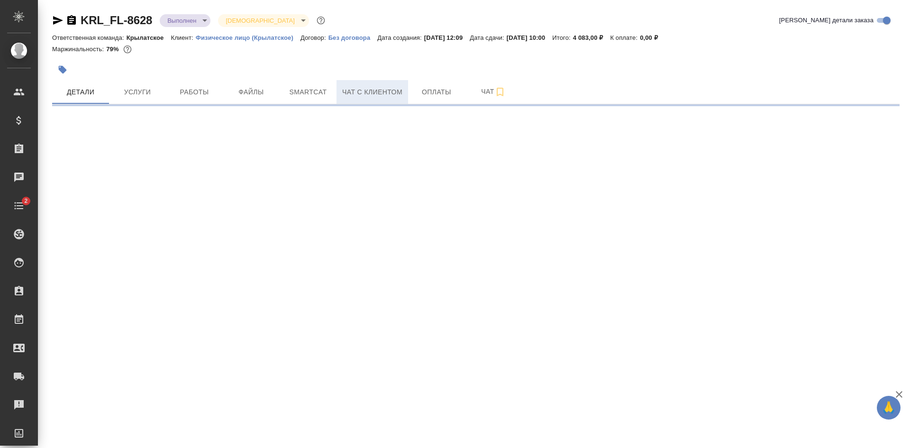
click at [365, 92] on span "Чат с клиентом" at bounding box center [372, 92] width 60 height 12
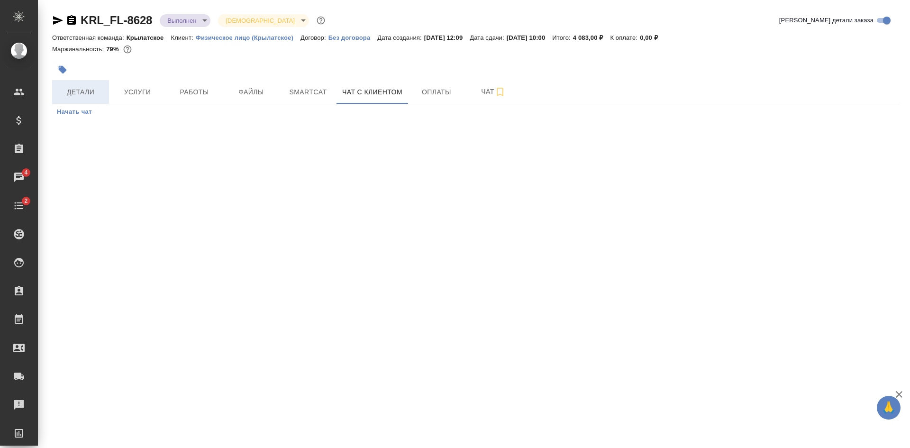
click at [82, 83] on button "Детали" at bounding box center [80, 92] width 57 height 24
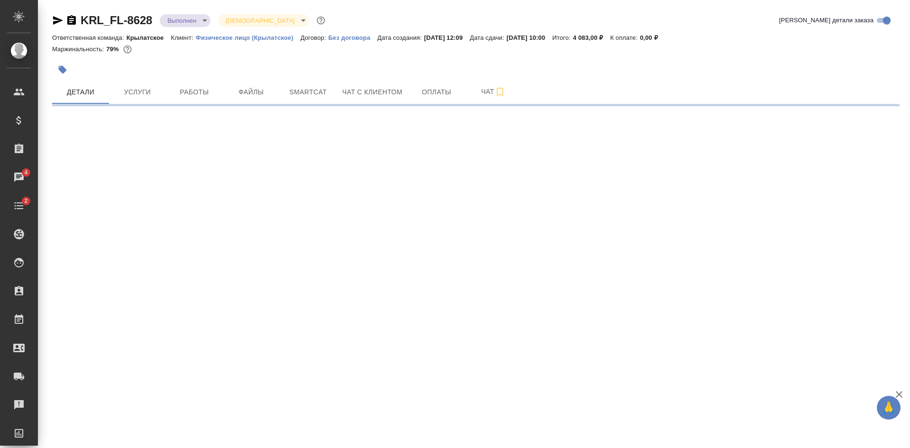
select select "RU"
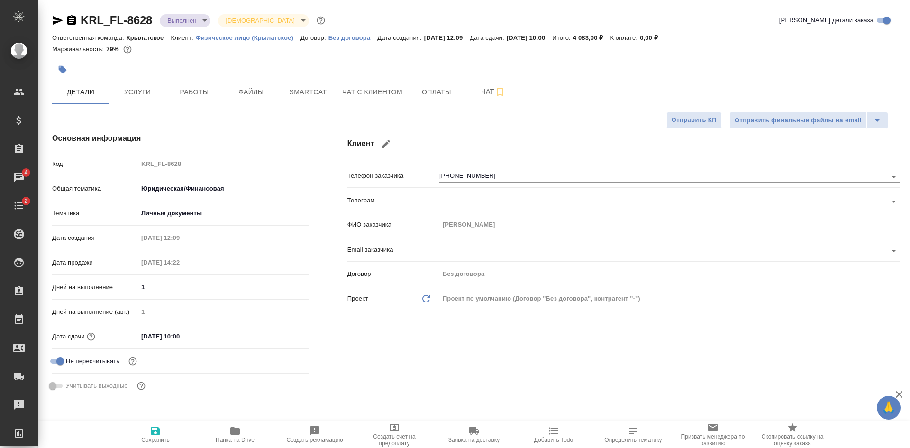
type textarea "x"
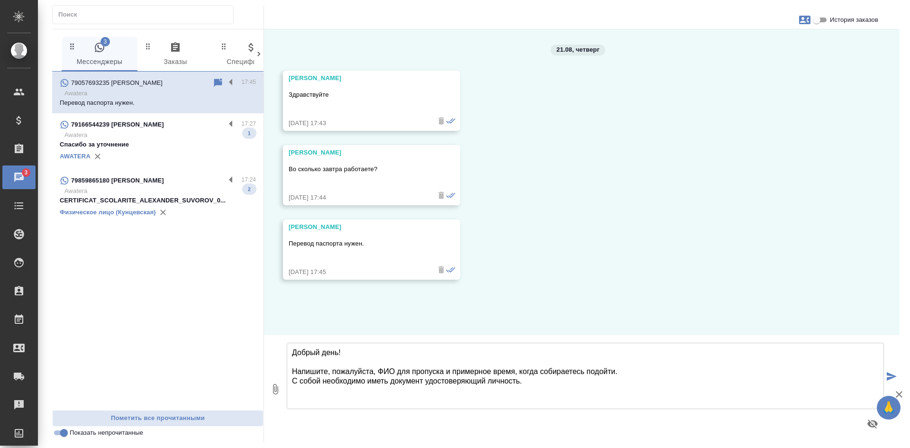
click at [541, 386] on textarea "Добрый день! Напишите, пожалуйста, ФИО для пропуска и примерное время, когда со…" at bounding box center [585, 376] width 597 height 66
type textarea "Добрый день! Напишите, пожалуйста, ФИО для пропуска и примерное время, когда со…"
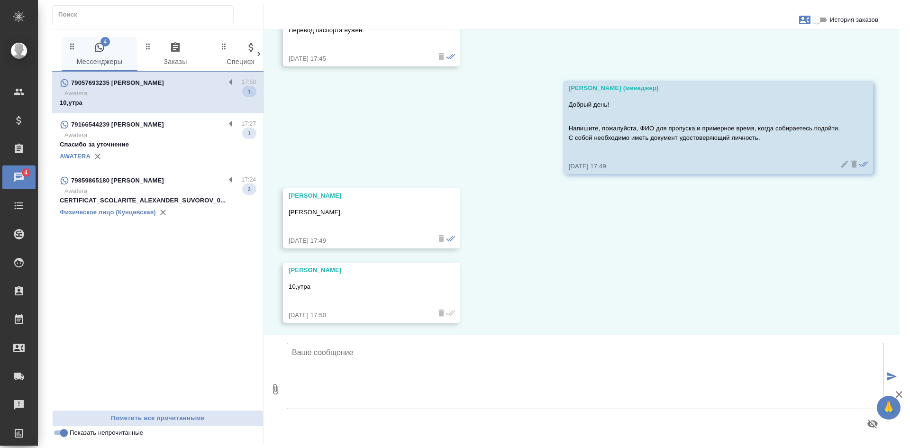
scroll to position [215, 0]
paste textarea "на Бутырской: Огородный проезд 16/1, строение 4, этаж 3, офис 302 пн-пт 10:00-1…"
click at [292, 352] on textarea "на Бутырской: Огородный проезд 16/1, строение 4, этаж 3, офис 302 пн-пт 10:00-1…" at bounding box center [585, 376] width 597 height 66
click at [358, 365] on textarea "Офис на Бутырской: Огородный проезд 16/1, строение 4, этаж 3, офис 302 пн-пт 10…" at bounding box center [585, 376] width 597 height 66
click at [292, 360] on textarea "Офис на Бутырской: Огородный проезд 16/1, строение 4, этаж 3, офис 302 пн-пт 10…" at bounding box center [585, 376] width 597 height 66
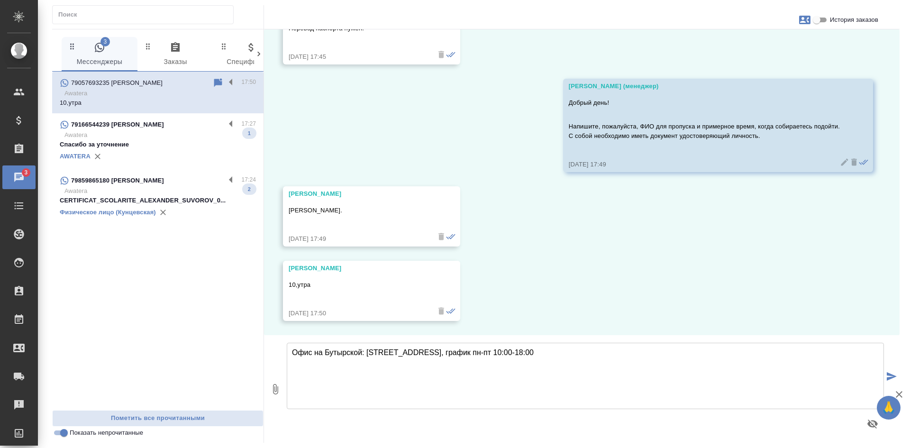
click at [675, 346] on textarea "Офис на Бутырской: [STREET_ADDRESS], график пн-пт 10:00-18:00" at bounding box center [585, 376] width 597 height 66
type textarea "Офис на Бутырской: [STREET_ADDRESS], график пн-пт 10:00-18:00"
type textarea "Спасибо"
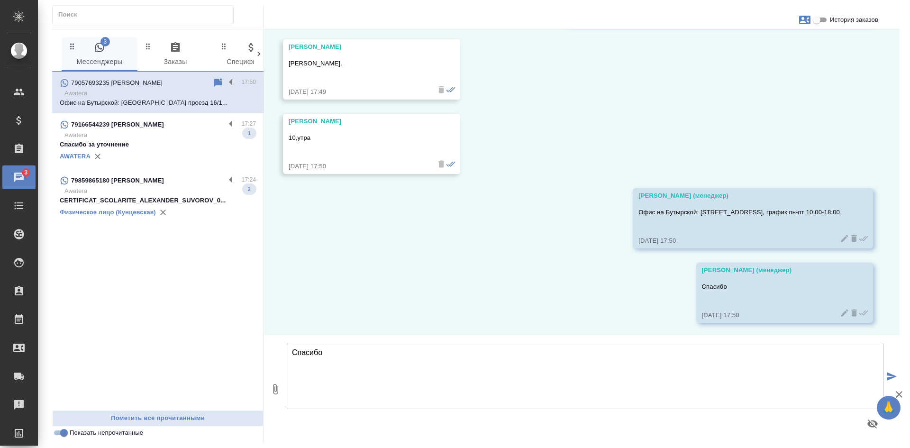
scroll to position [364, 0]
drag, startPoint x: 292, startPoint y: 58, endPoint x: 338, endPoint y: 58, distance: 46.0
click at [338, 58] on p "[PERSON_NAME]." at bounding box center [358, 61] width 138 height 9
click at [324, 81] on div "Зубайд Солиев Зубайд. 21.08.25, 17:49" at bounding box center [358, 67] width 138 height 55
drag, startPoint x: 290, startPoint y: 59, endPoint x: 371, endPoint y: 60, distance: 80.6
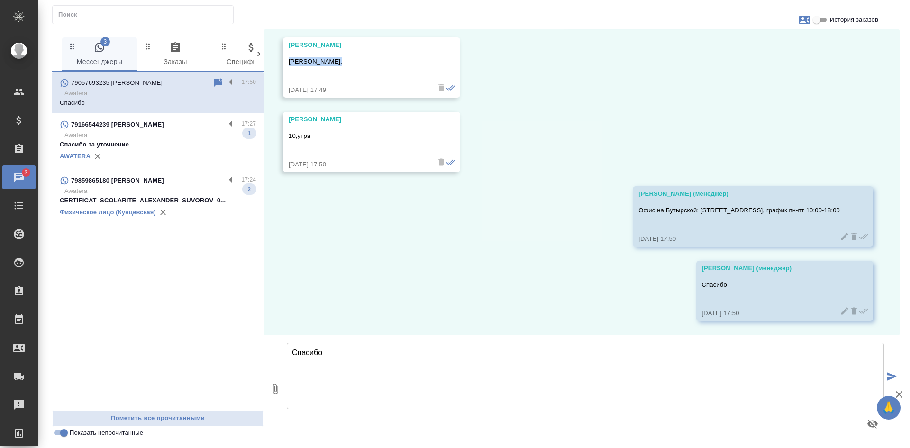
click at [371, 60] on p "[PERSON_NAME]." at bounding box center [358, 61] width 138 height 9
copy p "[PERSON_NAME]."
click at [621, 143] on div "21.08, четверг Зубайд Здравствуйте 21.08.25, 17:43 Зубайд Во сколько завтра раб…" at bounding box center [582, 182] width 636 height 306
click at [789, 24] on div at bounding box center [476, 17] width 848 height 24
click at [803, 24] on icon "button" at bounding box center [804, 20] width 11 height 9
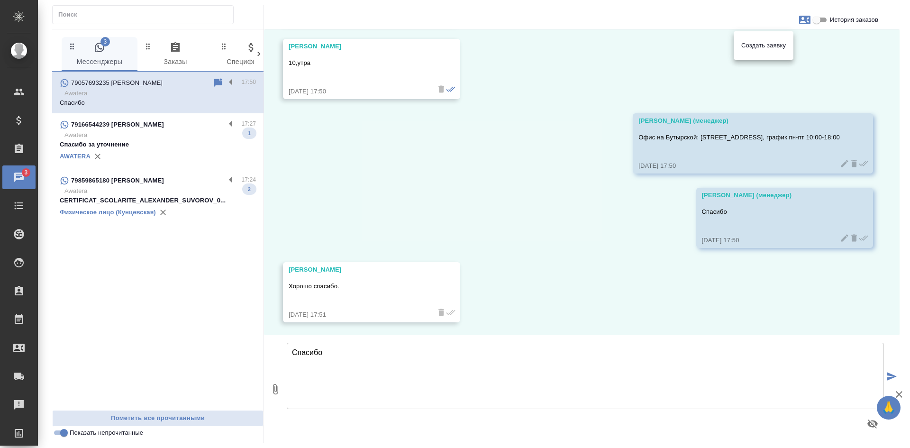
scroll to position [439, 0]
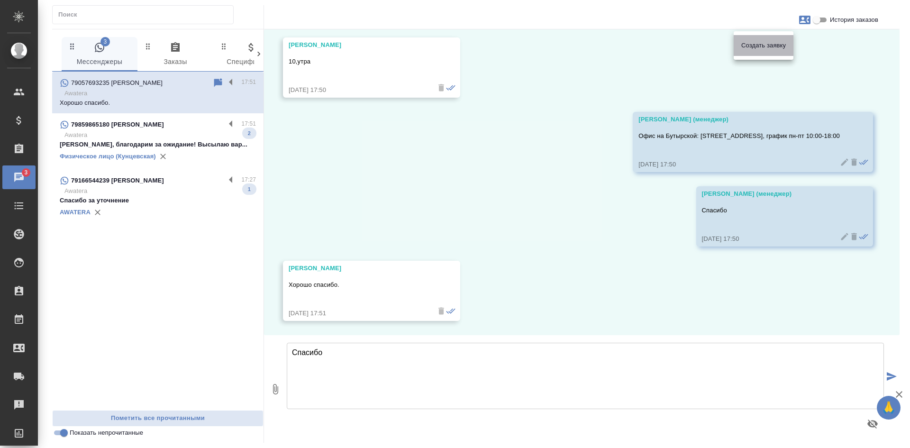
click at [770, 43] on span "Создать заявку" at bounding box center [763, 45] width 45 height 9
select select "RU"
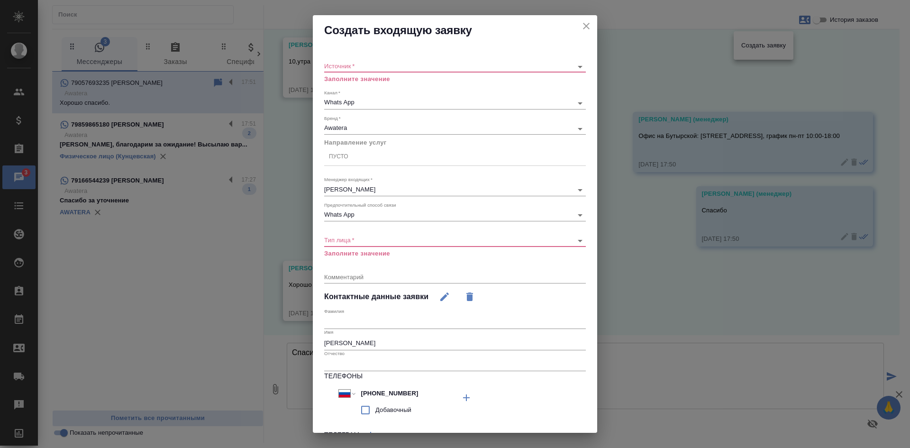
click at [359, 64] on body "🙏 .cls-1 fill:#fff; AWATERA Kasatkina Aleksandra Клиенты Спецификации Заказы 3 …" at bounding box center [455, 224] width 910 height 448
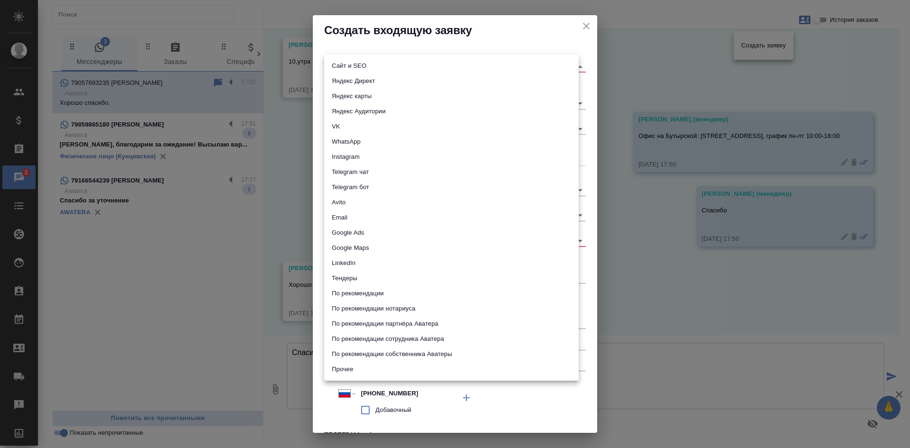
click at [354, 63] on li "Сайт и SEO" at bounding box center [451, 65] width 255 height 15
type input "seo"
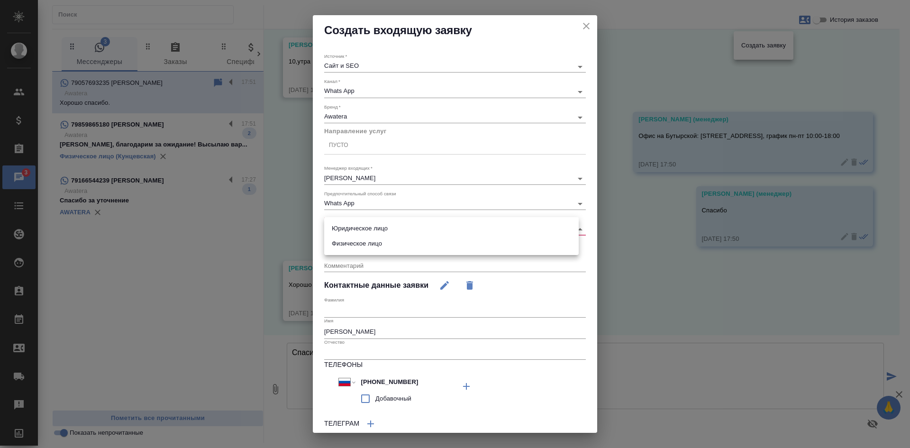
click at [348, 227] on body "🙏 .cls-1 fill:#fff; AWATERA Kasatkina Aleksandra Клиенты Спецификации Заказы 3 …" at bounding box center [455, 224] width 910 height 448
click at [349, 243] on li "Физическое лицо" at bounding box center [451, 243] width 255 height 15
type input "private"
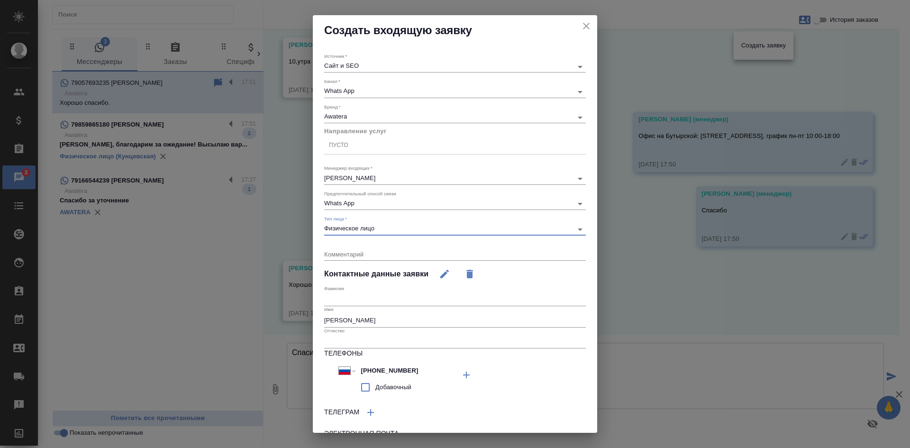
click at [354, 148] on div "Пусто" at bounding box center [455, 145] width 262 height 14
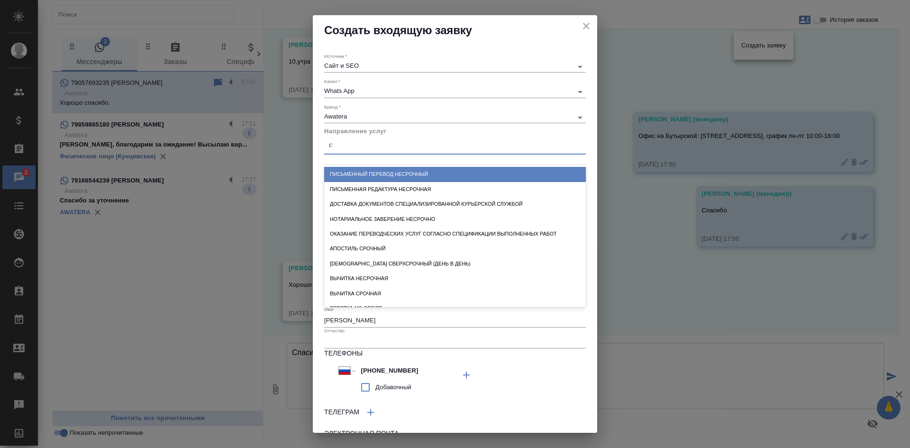
type input "станд"
click at [393, 170] on div "Перевод станд. несрочный" at bounding box center [455, 174] width 262 height 15
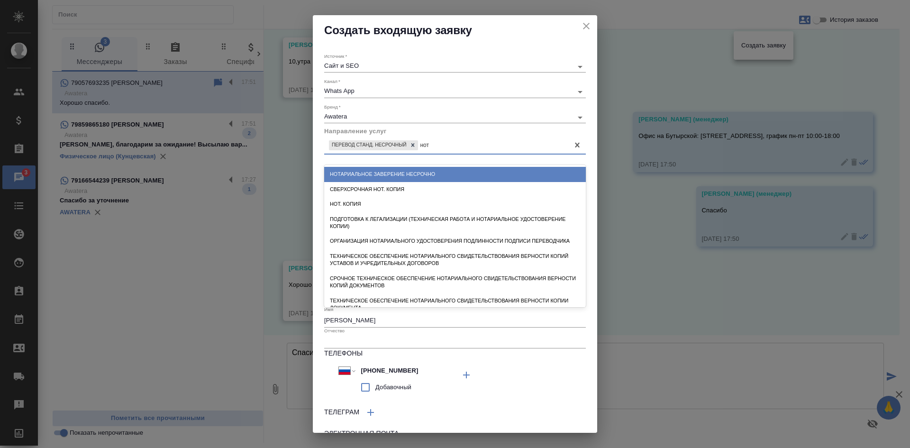
type input "нота"
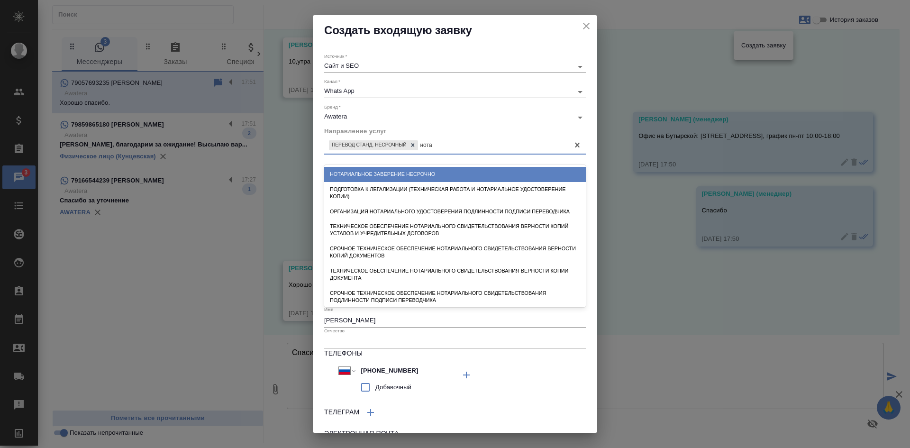
click at [409, 171] on div "Нотариальное заверение несрочно" at bounding box center [455, 174] width 262 height 15
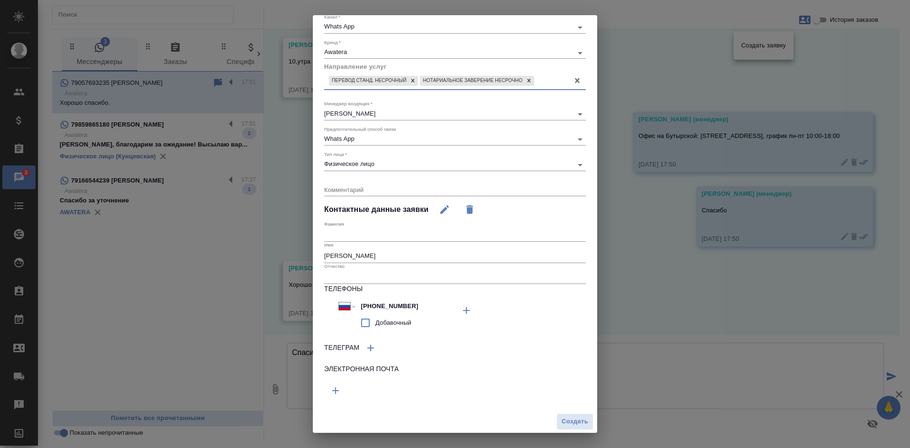
scroll to position [65, 0]
click at [573, 419] on span "Создать" at bounding box center [575, 420] width 27 height 11
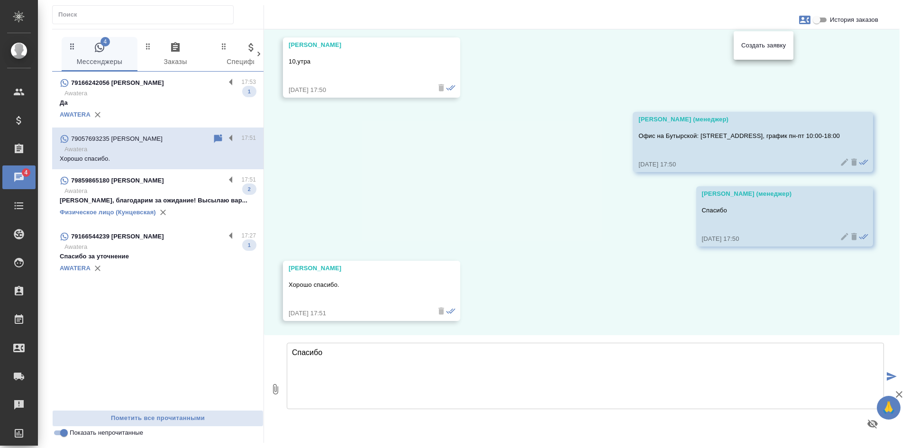
click at [242, 140] on div at bounding box center [455, 224] width 910 height 448
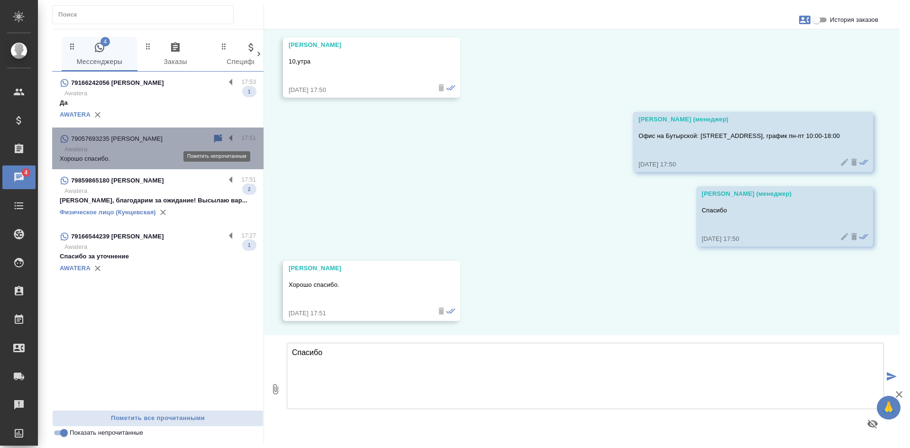
click at [218, 140] on icon at bounding box center [218, 138] width 8 height 9
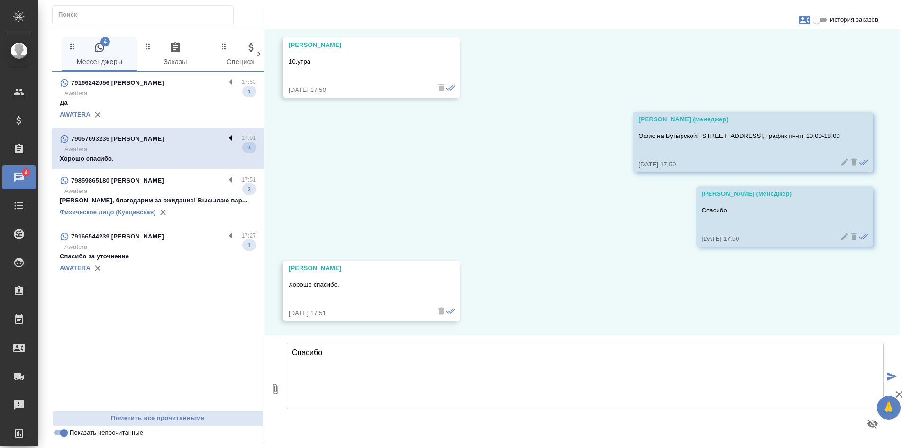
click at [233, 138] on label at bounding box center [233, 138] width 16 height 11
click at [0, 0] on input "checkbox" at bounding box center [0, 0] width 0 height 0
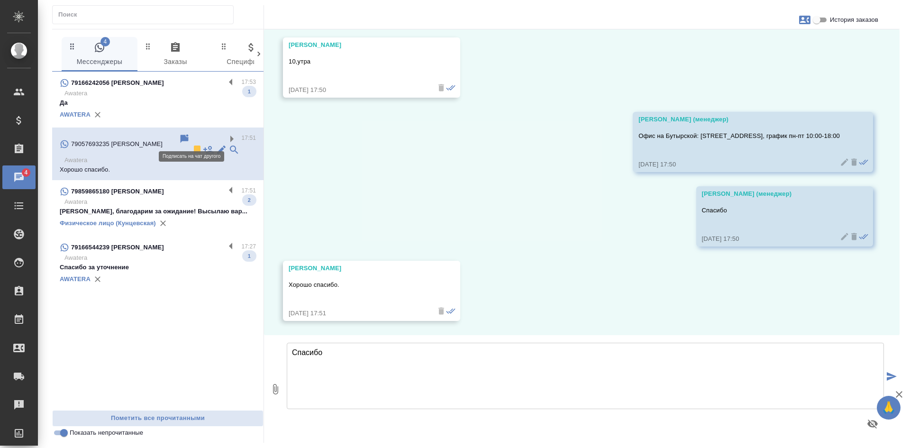
click at [203, 144] on icon at bounding box center [208, 149] width 11 height 11
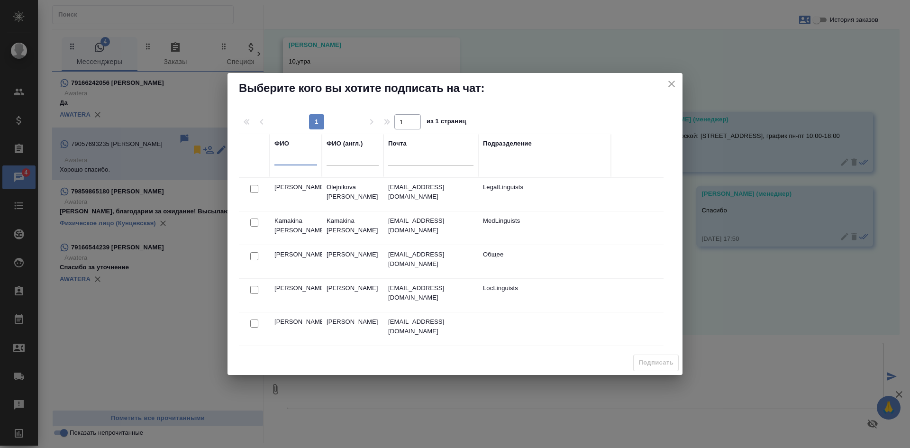
click at [302, 156] on input "text" at bounding box center [296, 159] width 43 height 12
type input "никит"
click at [255, 193] on input "checkbox" at bounding box center [254, 189] width 8 height 8
checkbox input "true"
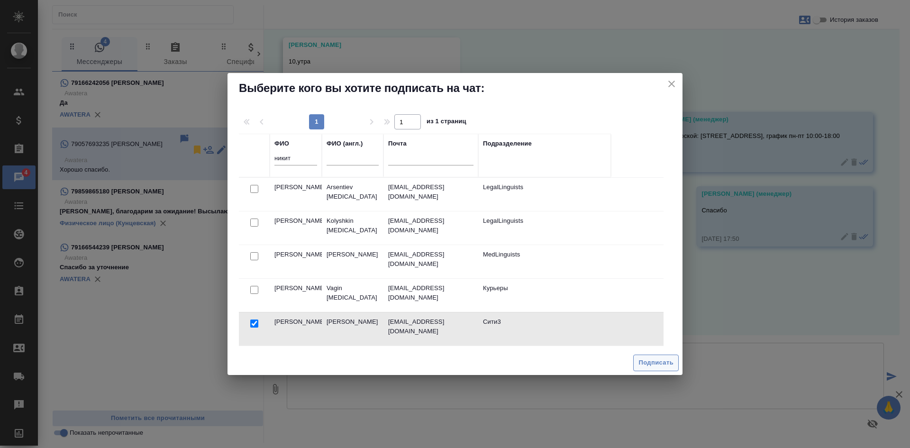
click at [667, 365] on span "Подписать" at bounding box center [656, 362] width 35 height 11
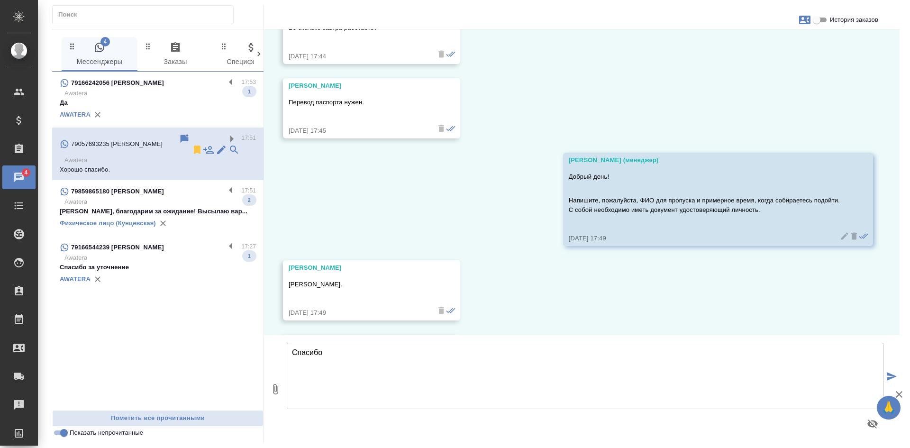
scroll to position [142, 0]
click at [147, 92] on p "Awatera" at bounding box center [160, 93] width 192 height 9
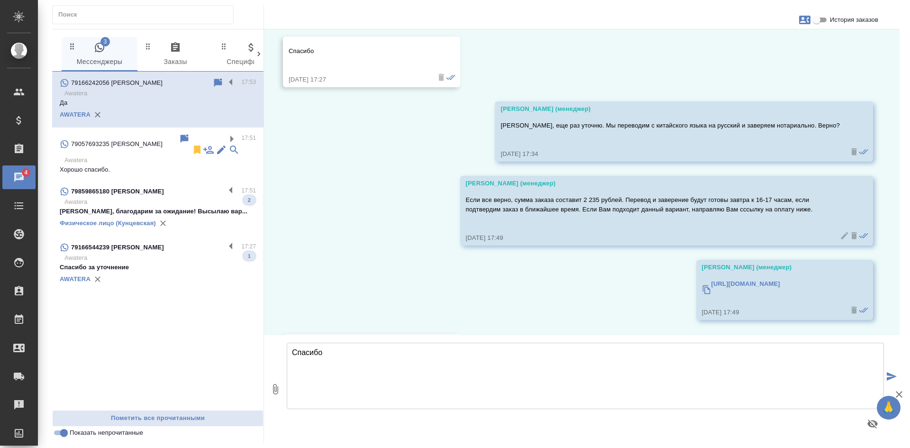
scroll to position [692, 0]
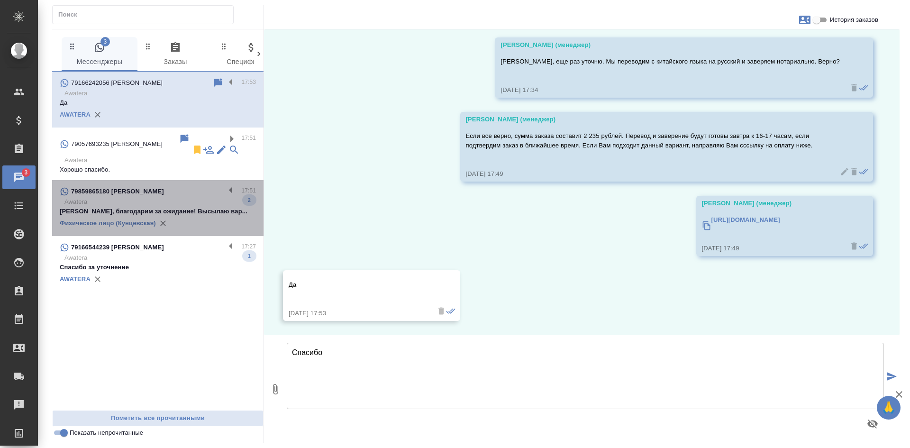
click at [191, 186] on div "79859865180 Карманов Лев" at bounding box center [142, 191] width 165 height 11
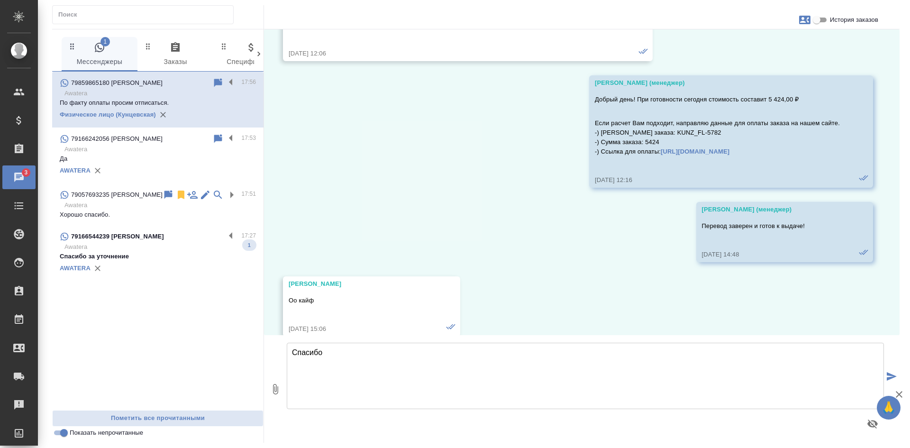
scroll to position [33360, 0]
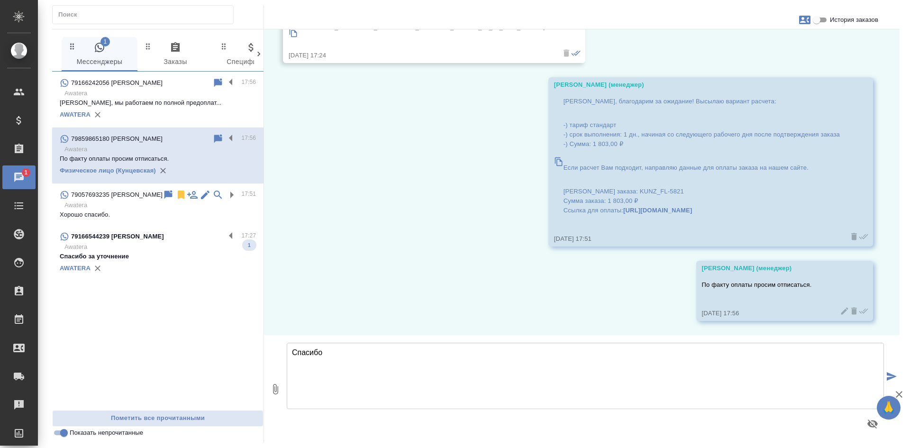
click at [61, 435] on input "Показать непрочитанные" at bounding box center [64, 432] width 34 height 11
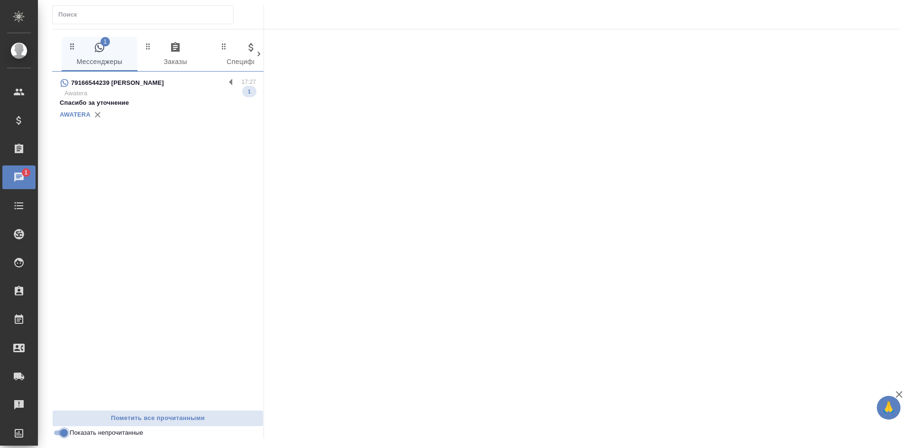
click at [65, 436] on input "Показать непрочитанные" at bounding box center [64, 432] width 34 height 11
checkbox input "false"
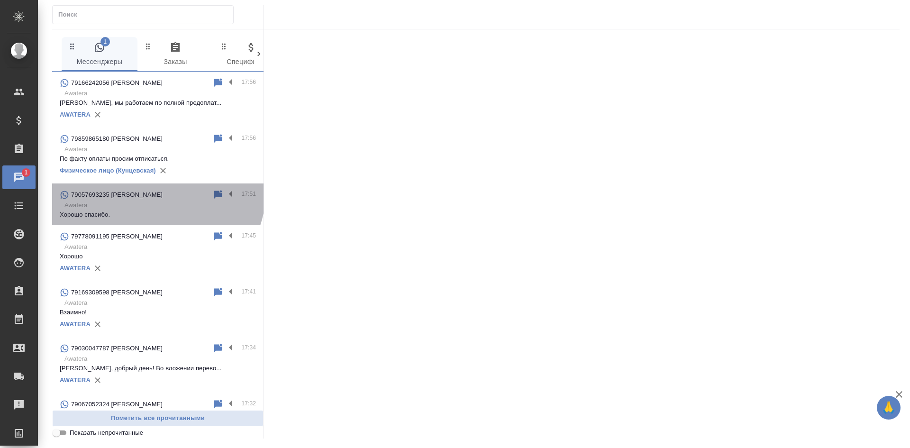
click at [156, 191] on div "79057693235 Зубайд" at bounding box center [136, 194] width 153 height 11
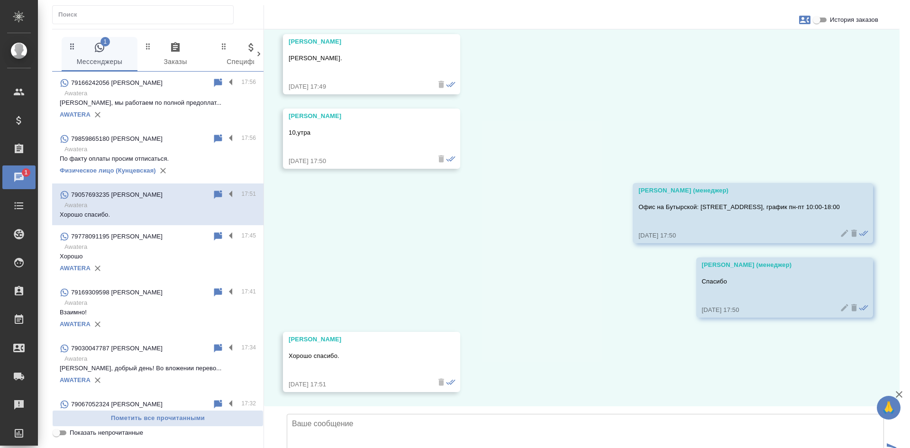
scroll to position [439, 0]
click at [823, 16] on input "История заказов" at bounding box center [817, 19] width 34 height 11
checkbox input "true"
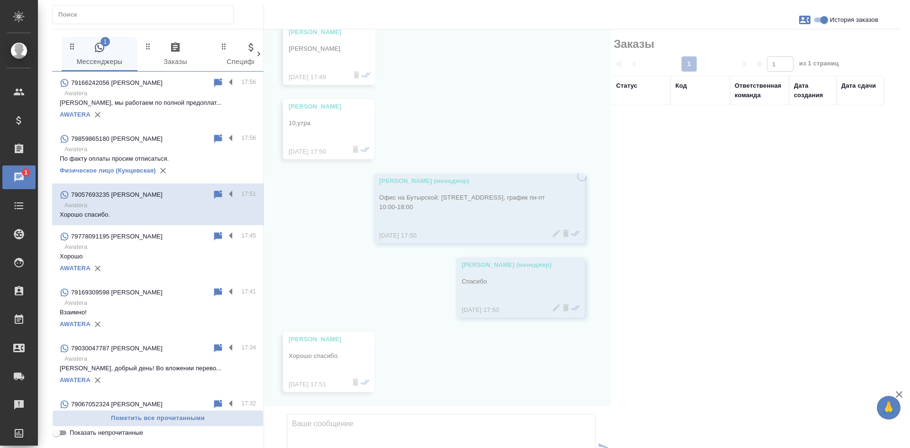
scroll to position [458, 0]
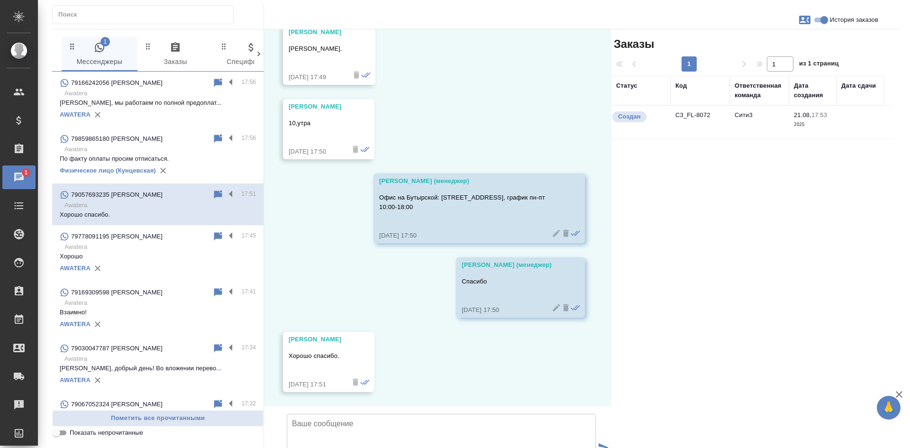
click at [803, 18] on icon "button" at bounding box center [804, 19] width 11 height 11
click at [763, 68] on span "Заявка №54327" at bounding box center [763, 66] width 46 height 9
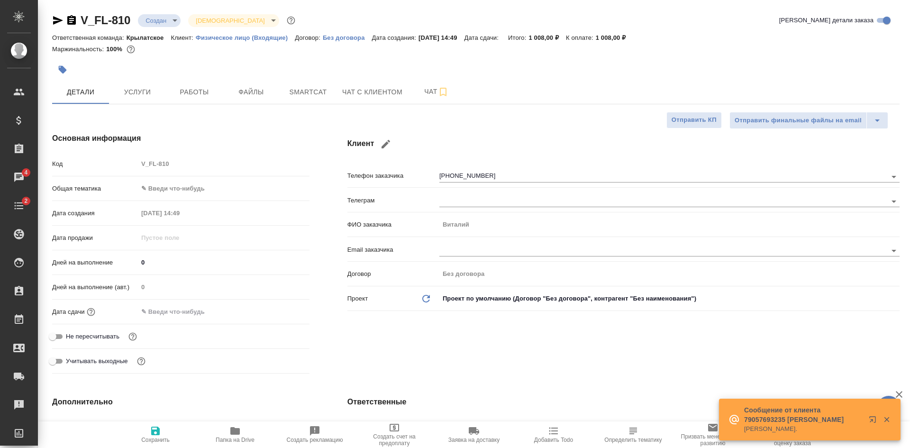
select select "RU"
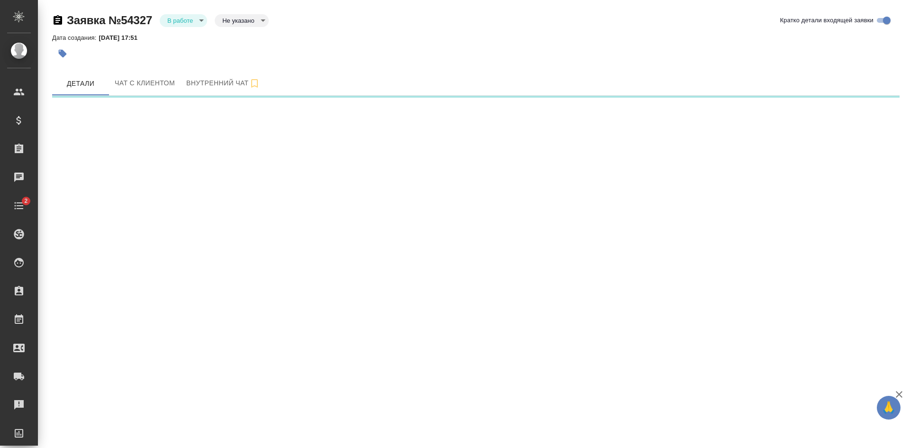
select select "RU"
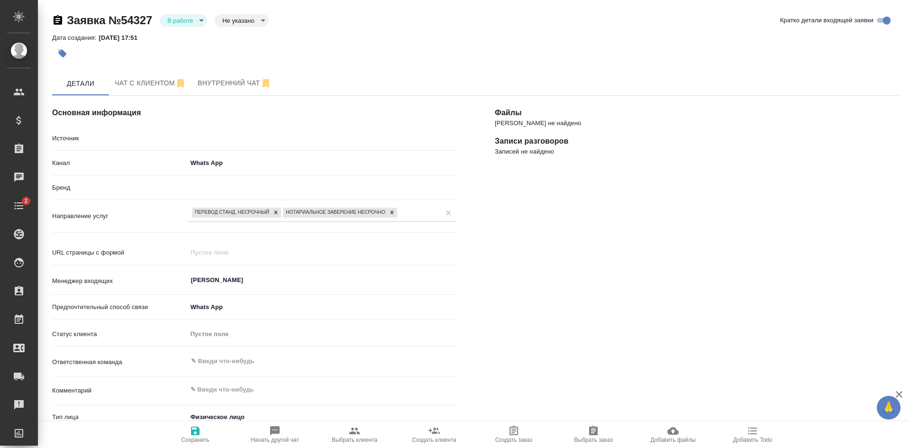
type textarea "x"
click at [223, 24] on body "🙏 .cls-1 fill:#fff; AWATERA [PERSON_NAME] Спецификации Заказы Чаты 2 Todo Проек…" at bounding box center [455, 224] width 910 height 448
click at [230, 25] on button "Целевая" at bounding box center [240, 19] width 37 height 10
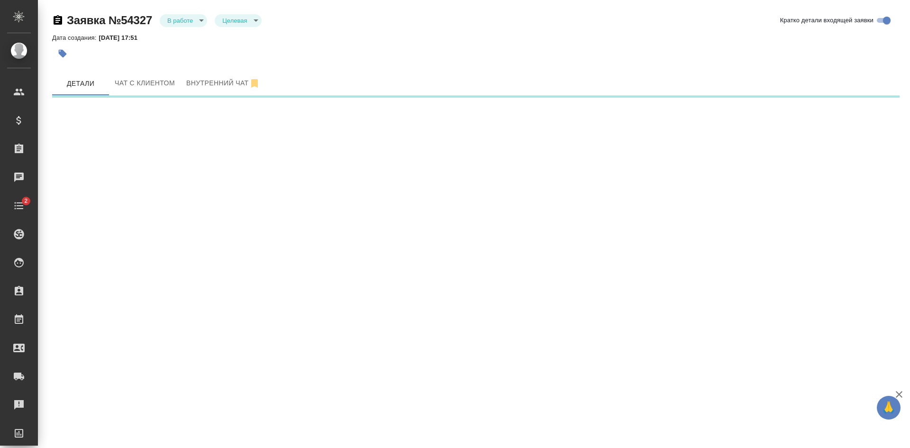
select select "RU"
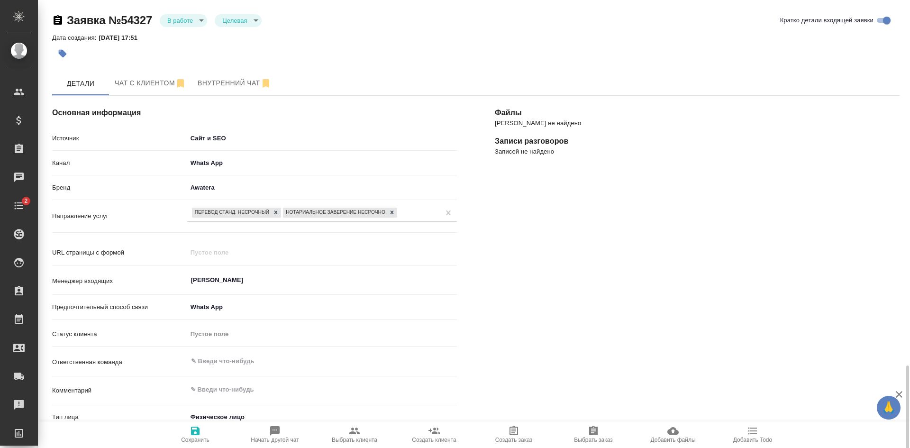
scroll to position [219, 0]
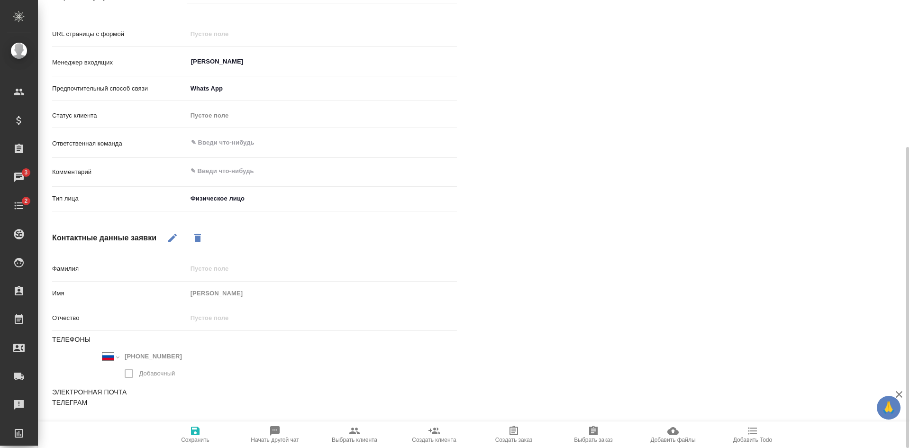
type textarea "x"
click at [213, 172] on textarea at bounding box center [322, 172] width 269 height 16
type textarea "ж"
type textarea "x"
type textarea "жд"
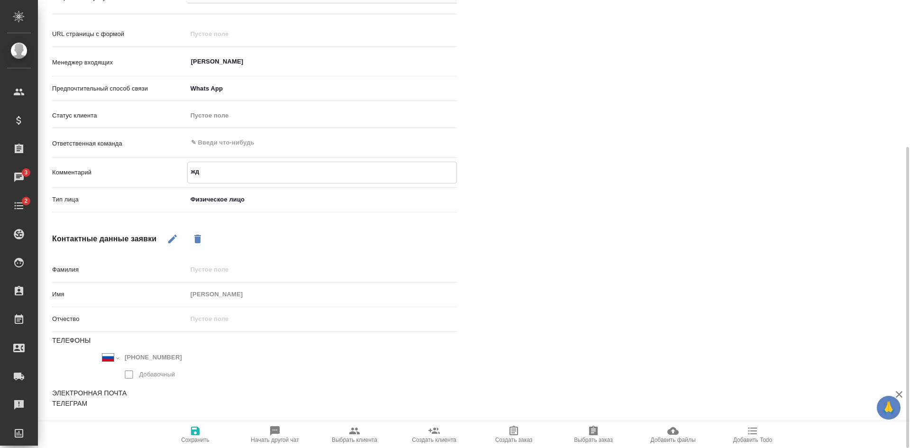
type textarea "x"
type textarea "жде"
type textarea "x"
type textarea "ждем"
type textarea "x"
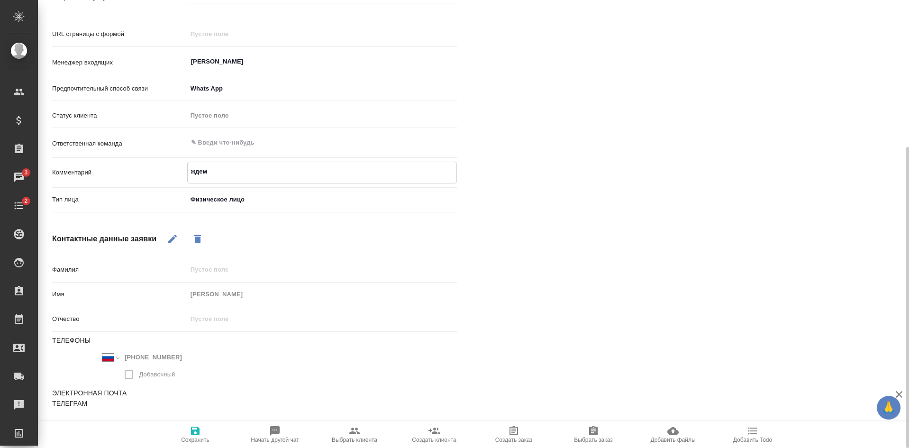
type textarea "ждем"
type textarea "x"
type textarea "ждем н"
type textarea "x"
type textarea "ждем на"
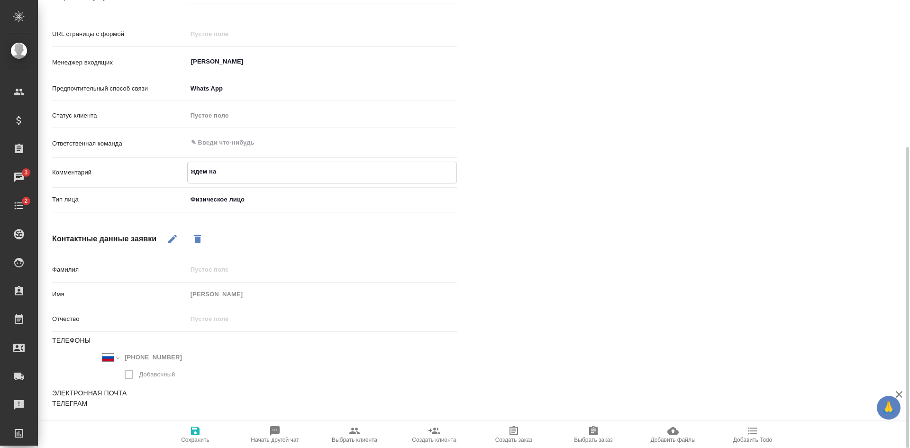
type textarea "x"
type textarea "ждем на"
type textarea "x"
type textarea "ждем на Б"
type textarea "x"
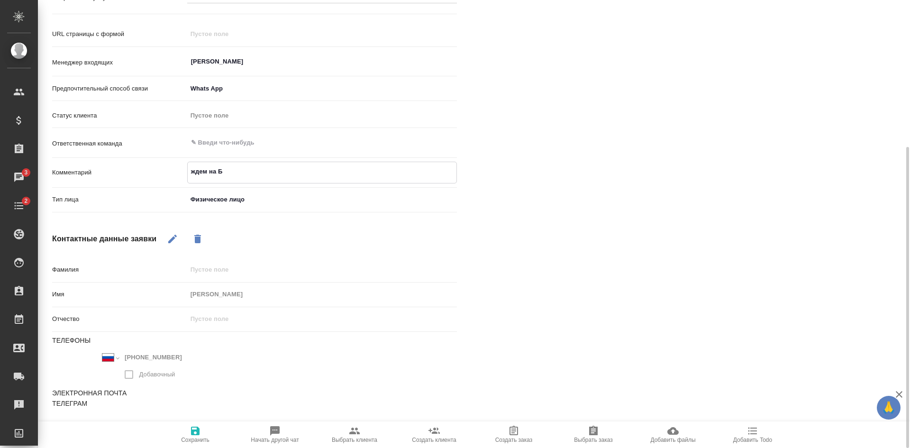
type textarea "ждем на Бу"
type textarea "x"
type textarea "ждем на Бут"
type textarea "x"
type textarea "ждем на Буты"
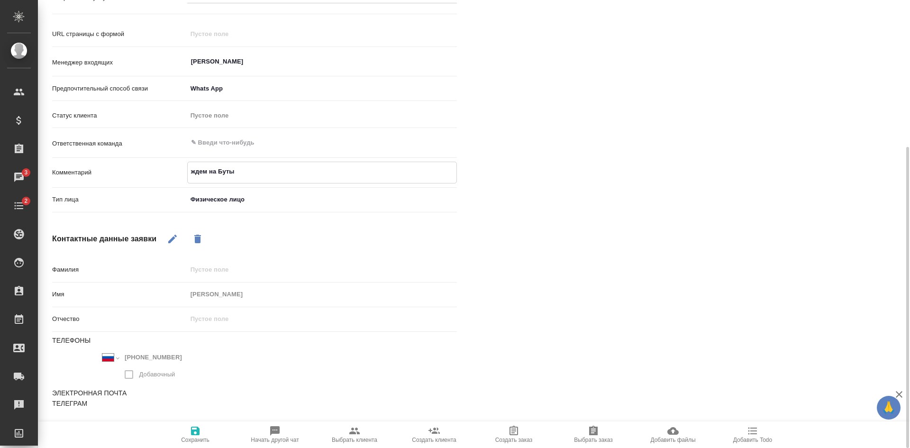
type textarea "x"
type textarea "ждем на Бутыр"
type textarea "x"
type textarea "ждем на Бутырс"
type textarea "x"
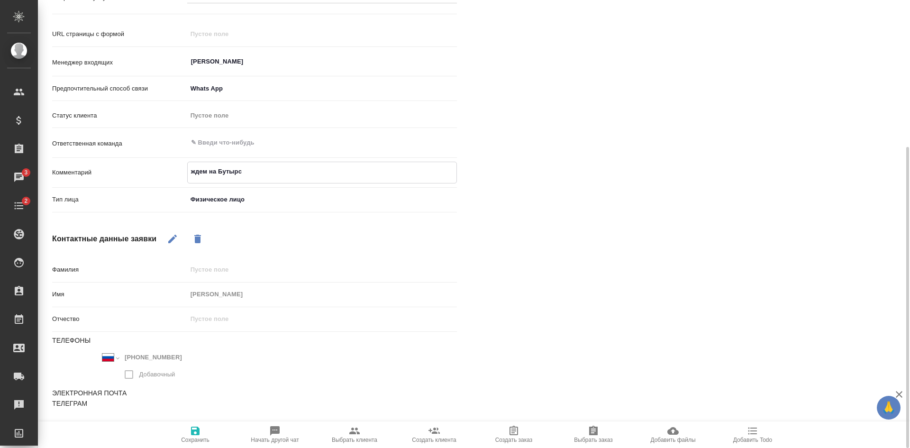
type textarea "ждем на [GEOGRAPHIC_DATA]"
type textarea "x"
type textarea "ждем на [GEOGRAPHIC_DATA]"
type textarea "x"
type textarea "ждем на Бутырской"
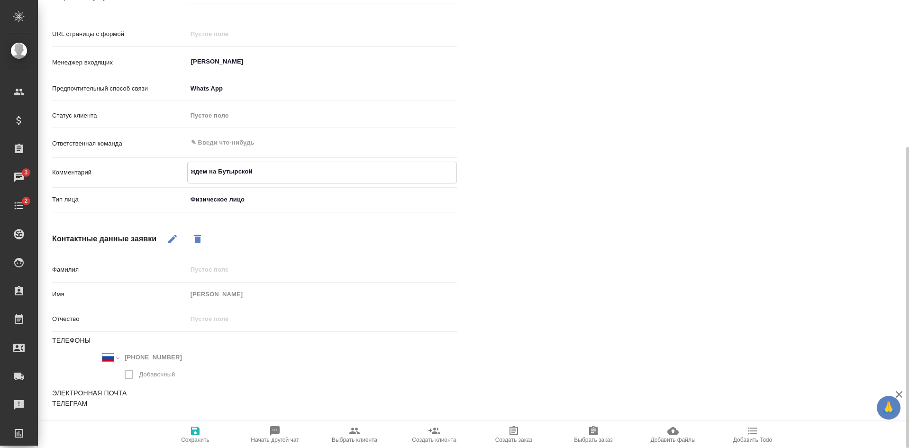
type textarea "x"
type textarea "ждем на Бутырской"
type textarea "x"
click at [197, 435] on icon "button" at bounding box center [195, 431] width 9 height 9
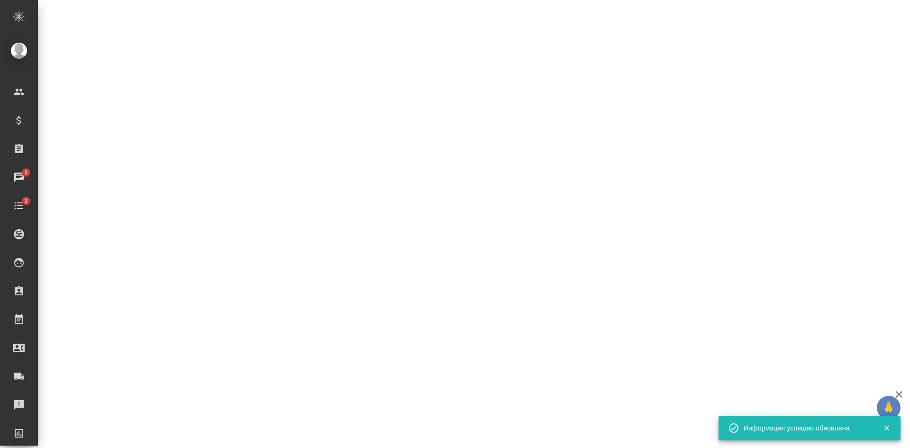
select select "RU"
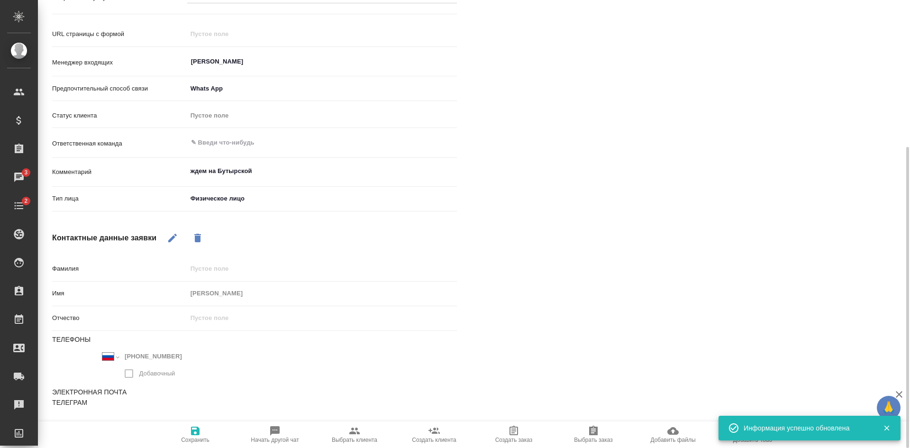
drag, startPoint x: 727, startPoint y: 285, endPoint x: 605, endPoint y: 259, distance: 124.7
click at [727, 285] on div "[PERSON_NAME] не найдено Записи разговоров Записей не найдено" at bounding box center [697, 152] width 443 height 588
type textarea "x"
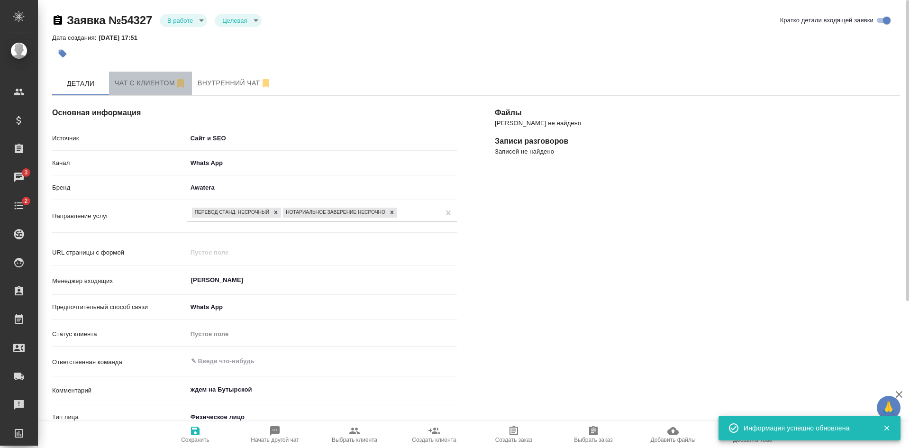
click at [133, 82] on span "Чат с клиентом" at bounding box center [151, 83] width 72 height 12
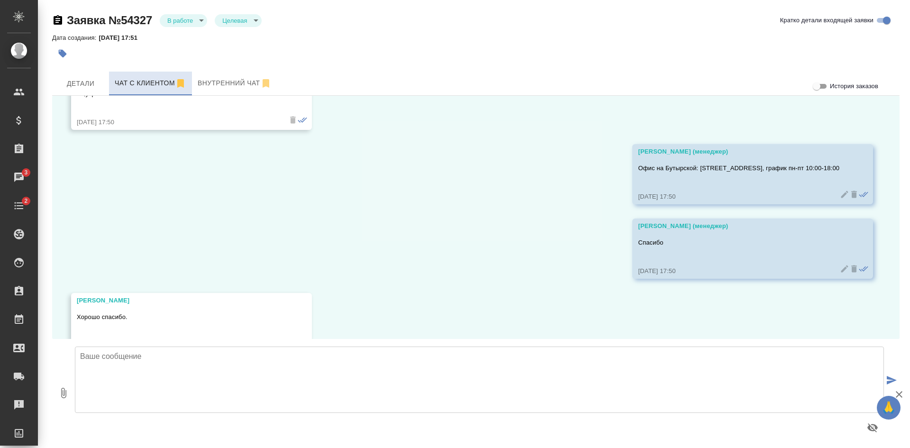
scroll to position [501, 0]
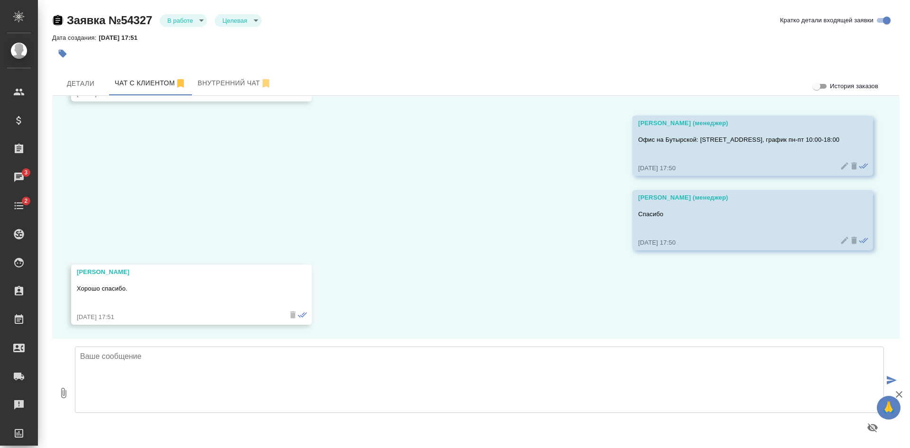
click at [56, 18] on icon "button" at bounding box center [58, 19] width 9 height 9
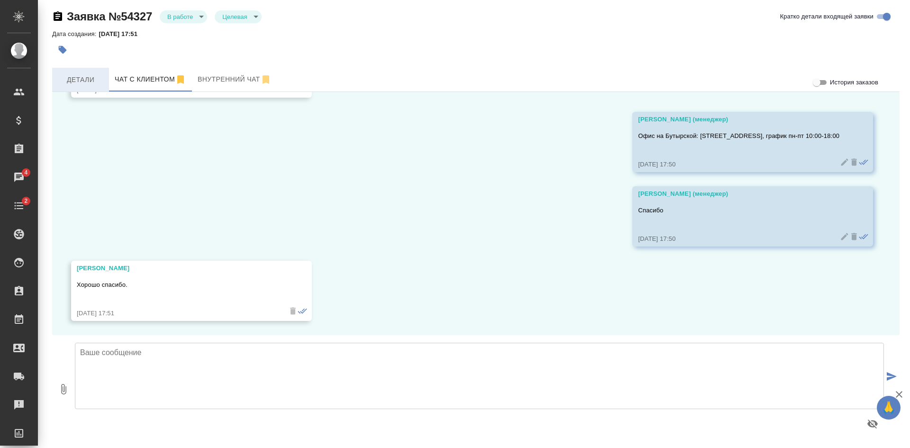
click at [83, 78] on span "Детали" at bounding box center [81, 80] width 46 height 12
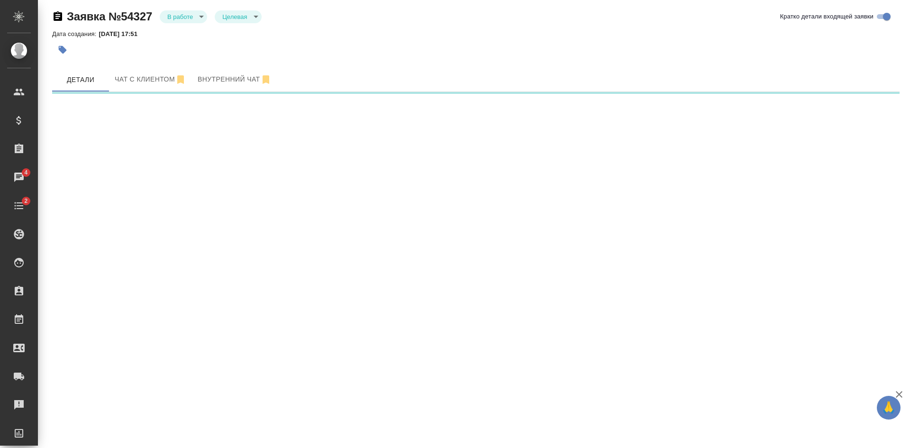
select select "RU"
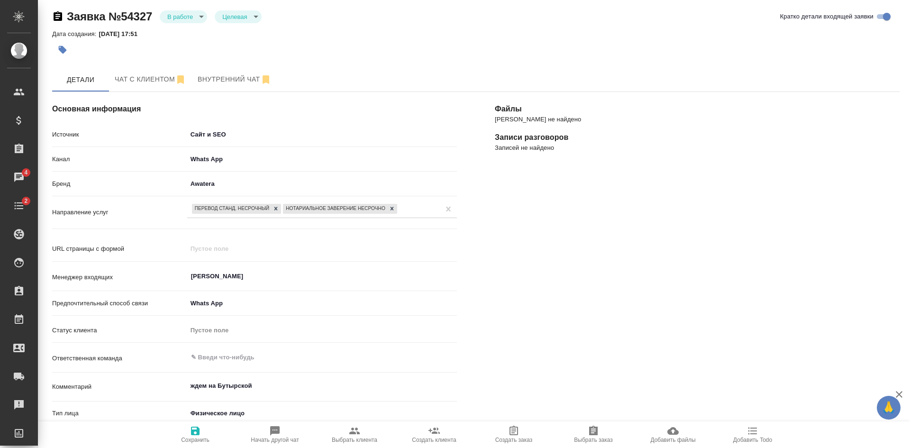
click at [595, 437] on span "Выбрать заказ" at bounding box center [593, 440] width 38 height 7
type textarea "x"
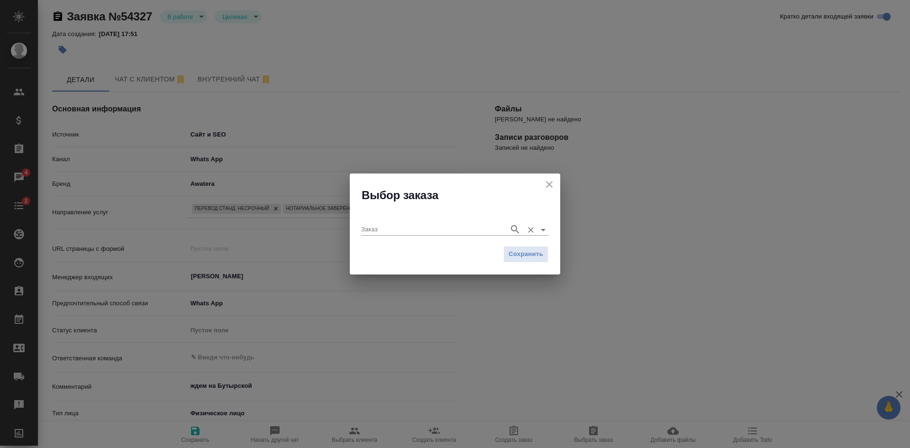
click at [398, 230] on input "Заказ" at bounding box center [432, 229] width 143 height 11
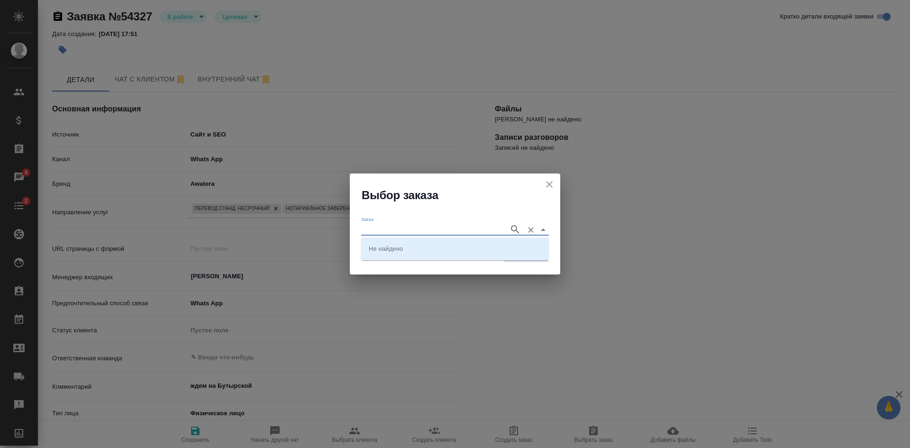
paste input "**[C3_FL-8072]([URL][DOMAIN_NAME]"
click at [368, 229] on input "**[C3_FL-8072" at bounding box center [432, 229] width 143 height 11
type input "C3_FL-8072"
click at [519, 227] on icon "button" at bounding box center [515, 229] width 11 height 11
click at [466, 251] on li "C3_FL-8072" at bounding box center [455, 248] width 188 height 17
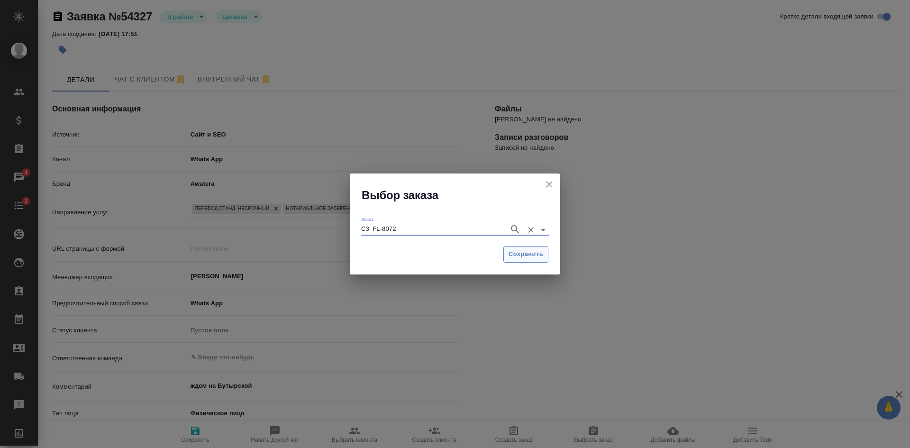
type input "C3_FL-8072"
click at [529, 254] on span "Сохранить" at bounding box center [526, 254] width 35 height 11
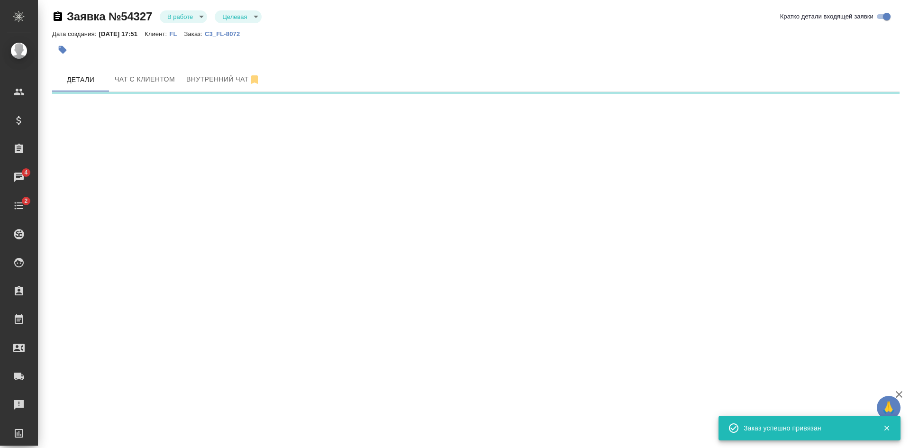
select select "RU"
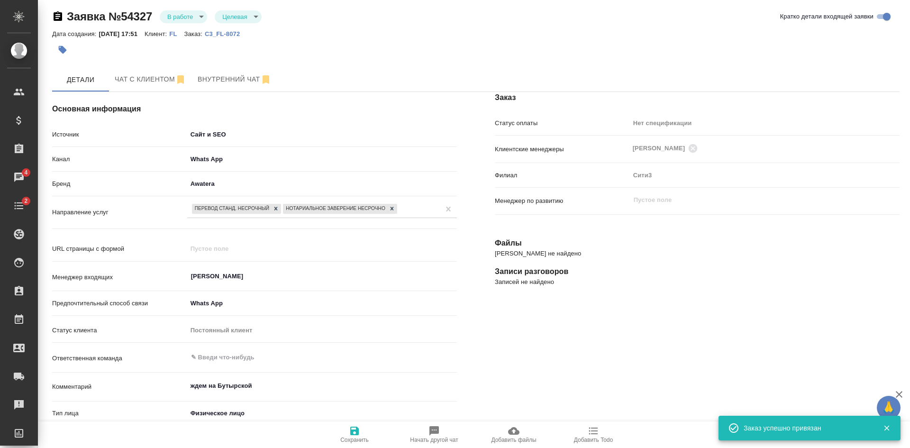
type textarea "x"
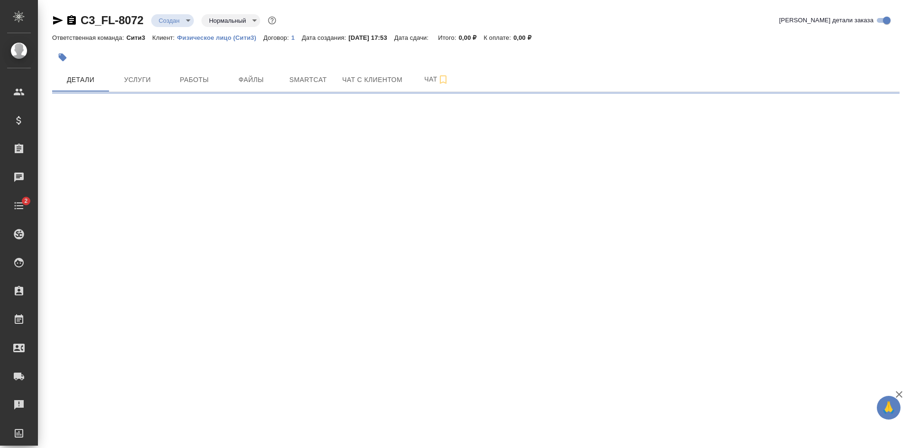
select select "RU"
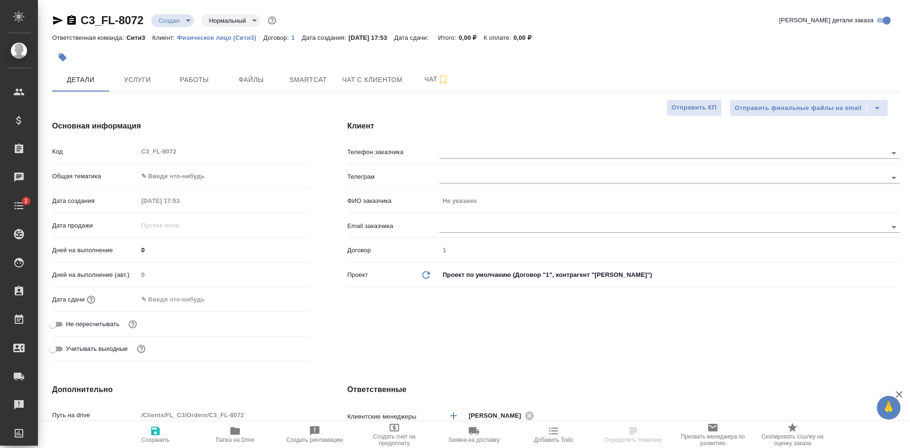
type textarea "x"
click at [56, 19] on icon "button" at bounding box center [58, 20] width 10 height 9
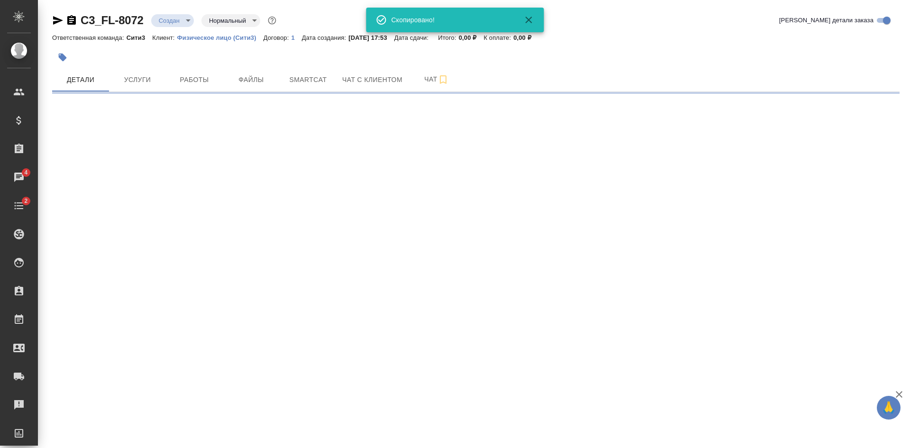
select select "RU"
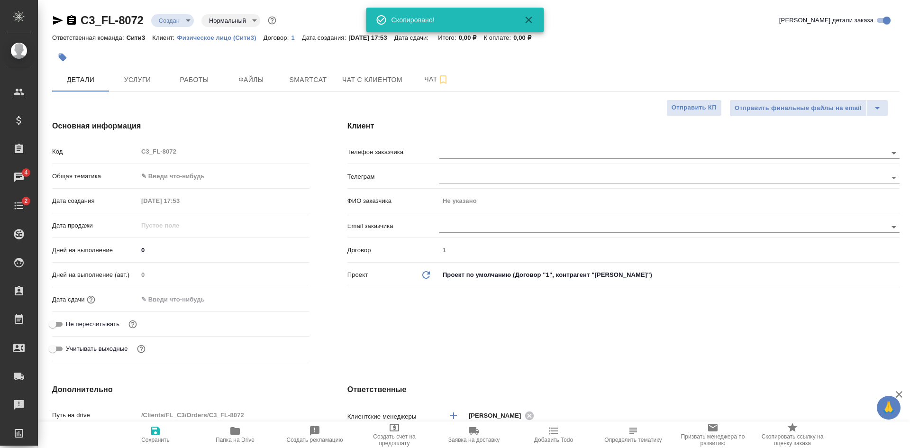
type textarea "x"
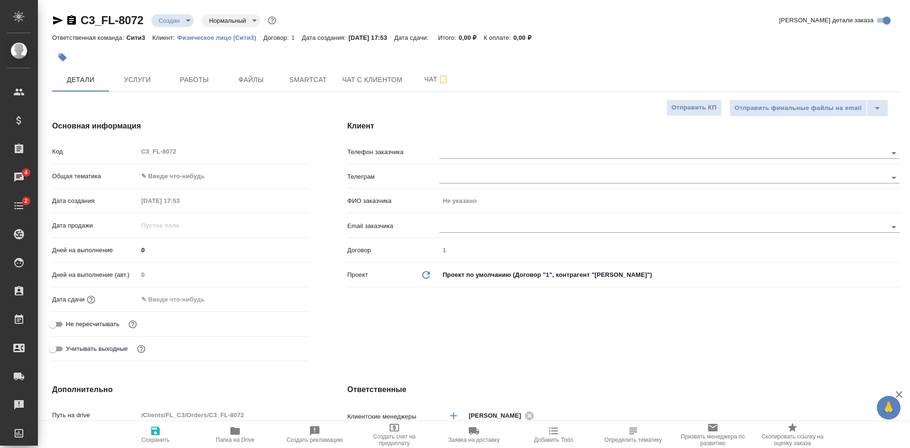
type textarea "x"
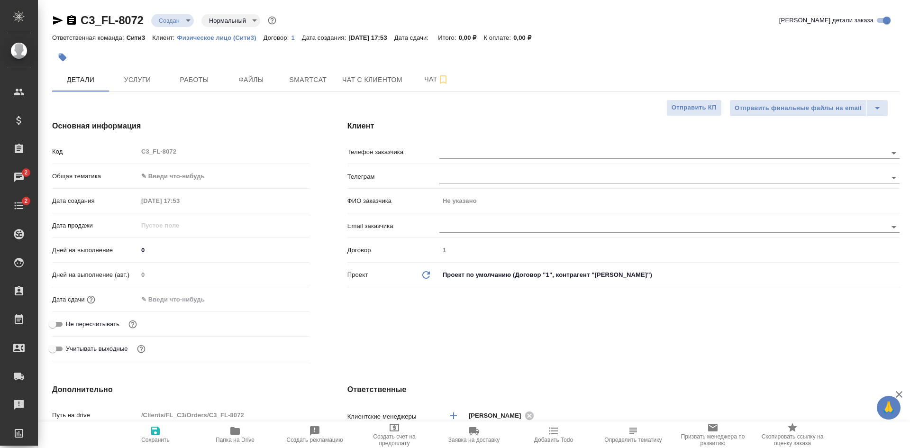
type textarea "x"
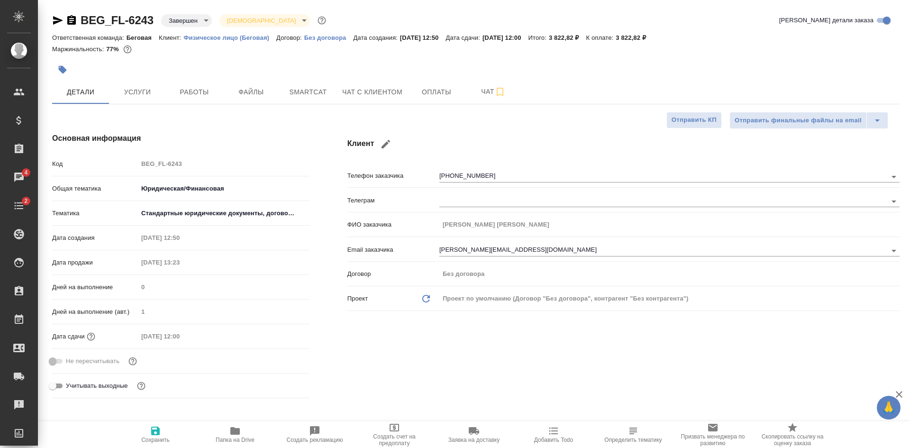
select select "RU"
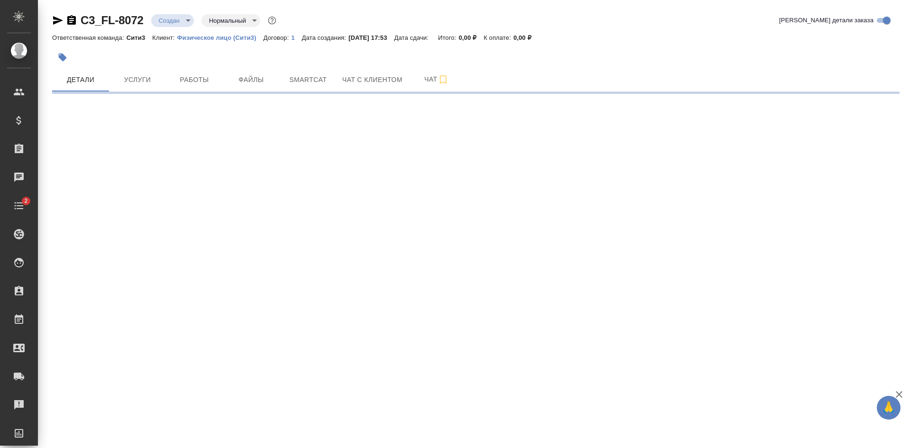
select select "RU"
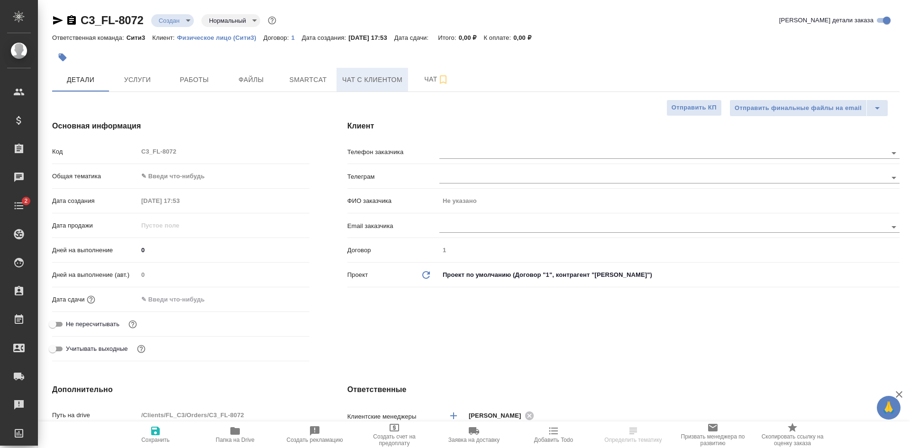
type textarea "x"
click at [358, 81] on span "Чат с клиентом" at bounding box center [372, 80] width 60 height 12
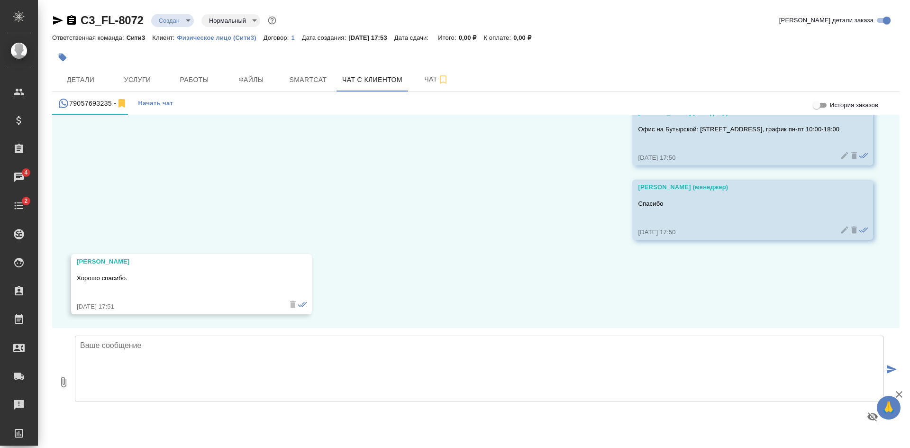
scroll to position [531, 0]
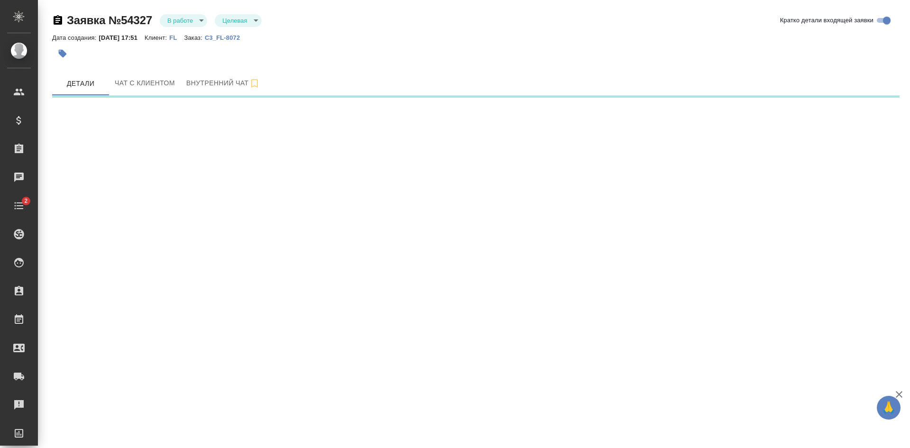
select select "RU"
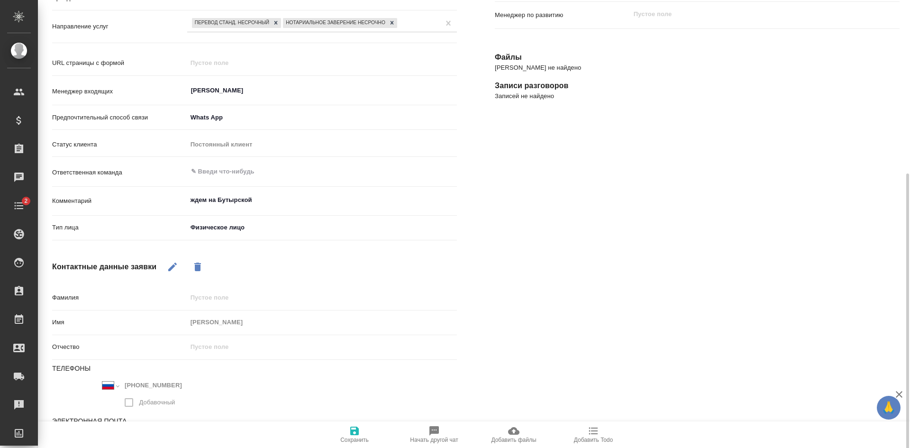
scroll to position [217, 0]
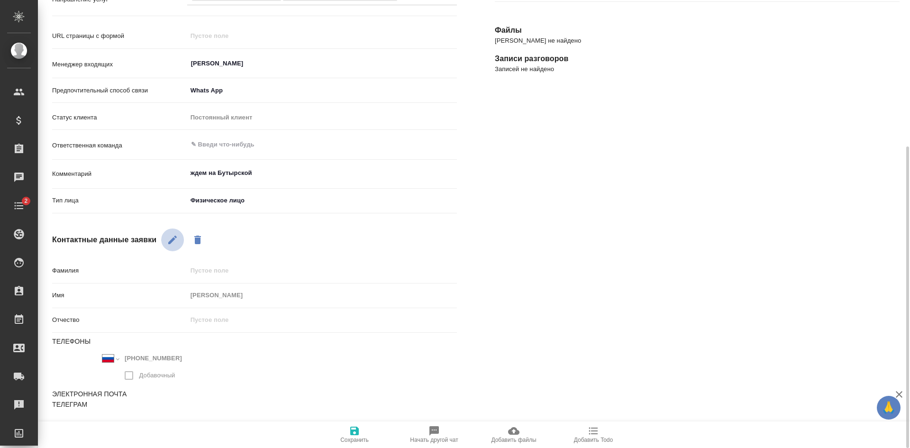
click at [170, 241] on icon "button" at bounding box center [172, 239] width 11 height 11
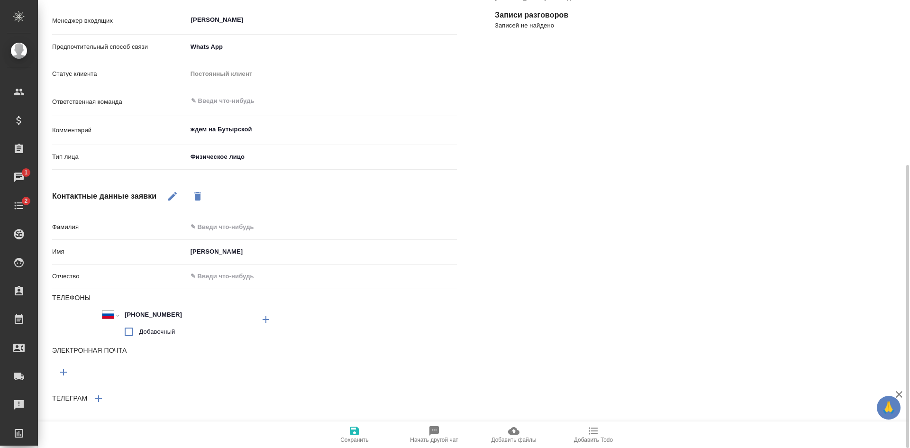
click at [265, 320] on icon "button" at bounding box center [265, 319] width 11 height 11
type textarea "x"
select select "RU"
click at [171, 349] on input "+7" at bounding box center [162, 354] width 83 height 14
type input "+"
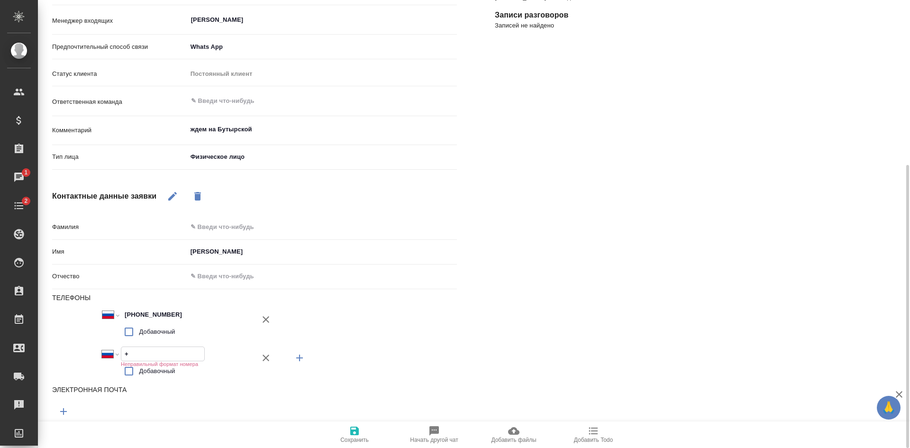
type textarea "x"
select select "ZZ"
type textarea "x"
paste input "[PHONE_NUMBER]"
type textarea "x"
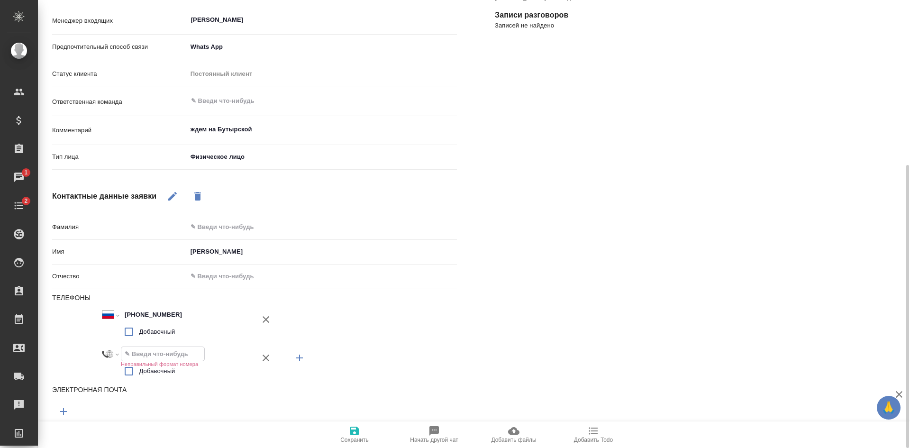
select select "RU"
type input "[PHONE_NUMBER]"
click at [357, 435] on icon "button" at bounding box center [354, 430] width 11 height 11
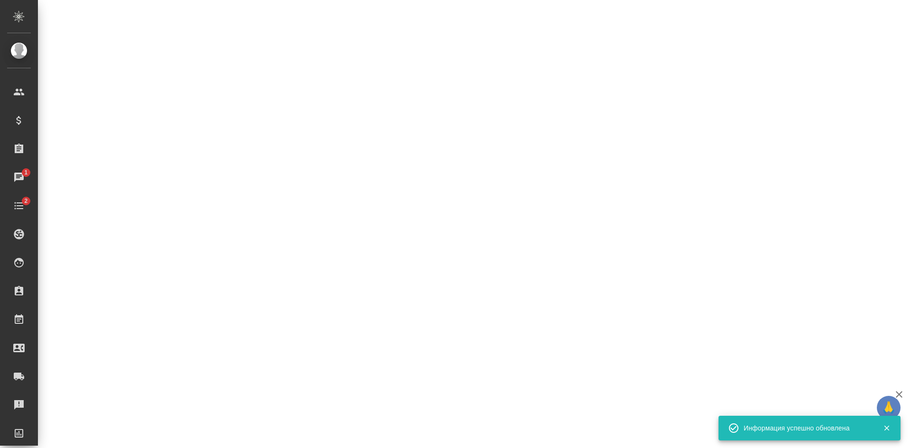
select select "RU"
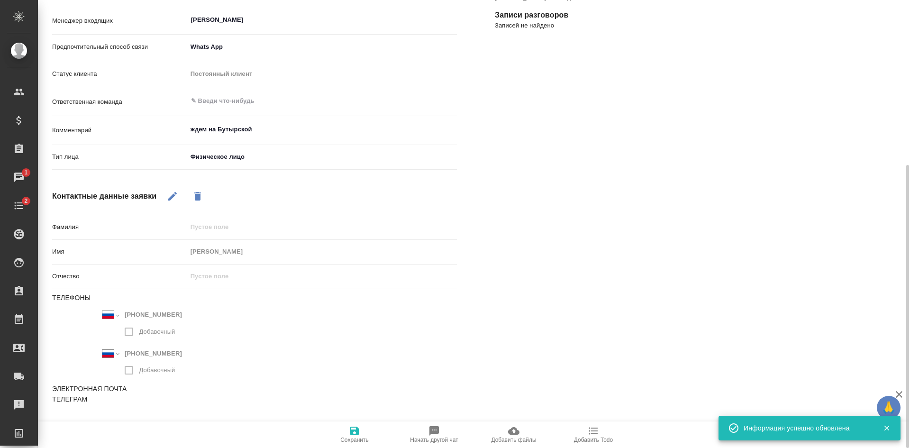
type textarea "x"
